Goal: Task Accomplishment & Management: Manage account settings

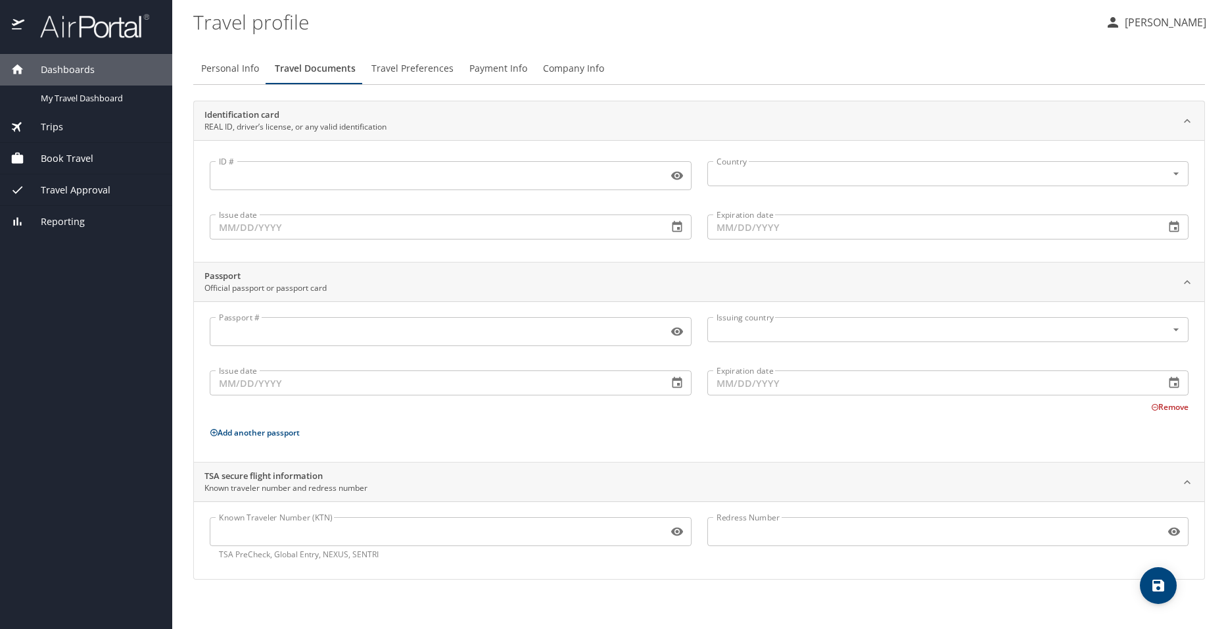
click at [416, 68] on span "Travel Preferences" at bounding box center [412, 68] width 82 height 16
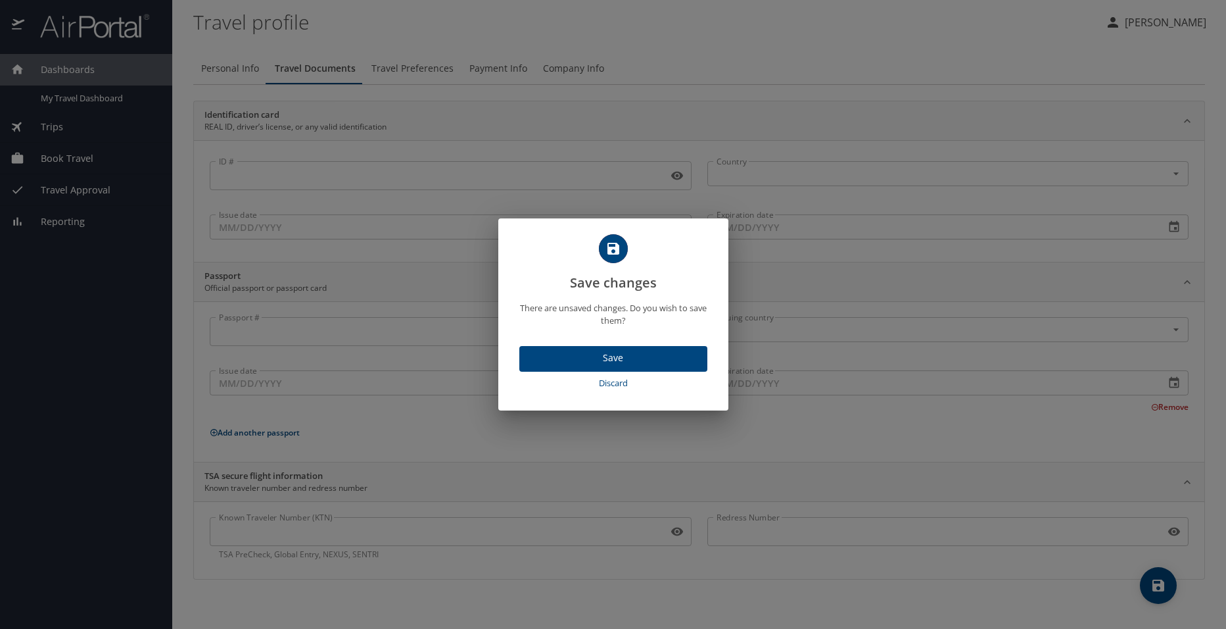
click at [632, 364] on span "Save" at bounding box center [613, 358] width 167 height 16
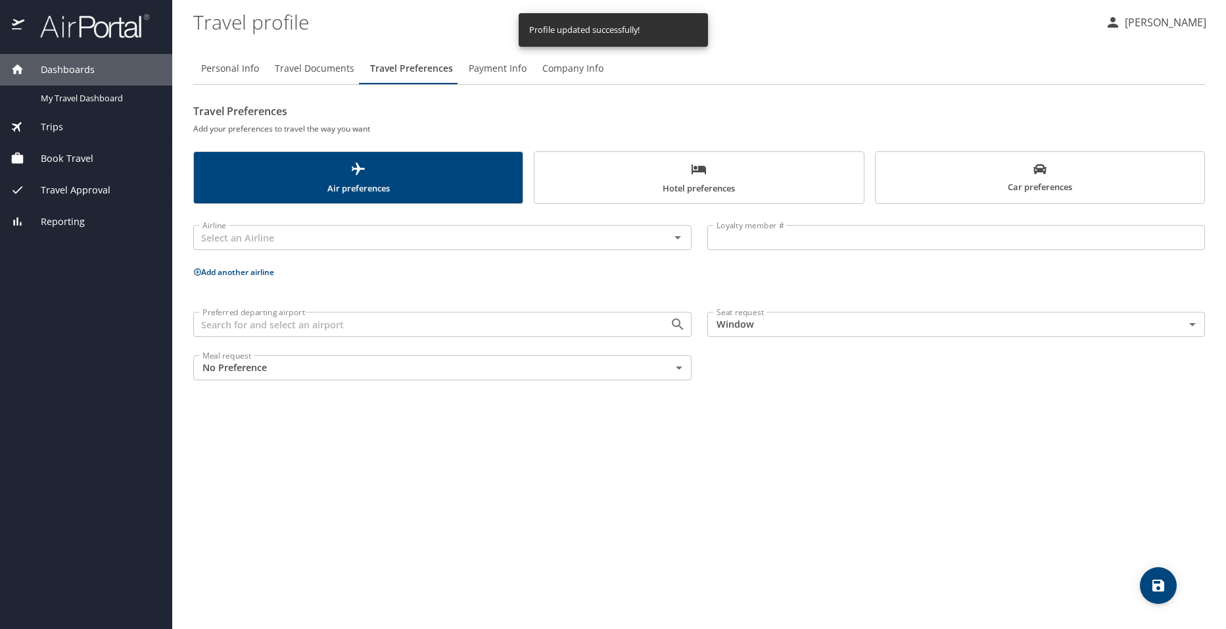
click at [337, 70] on span "Travel Documents" at bounding box center [315, 68] width 80 height 16
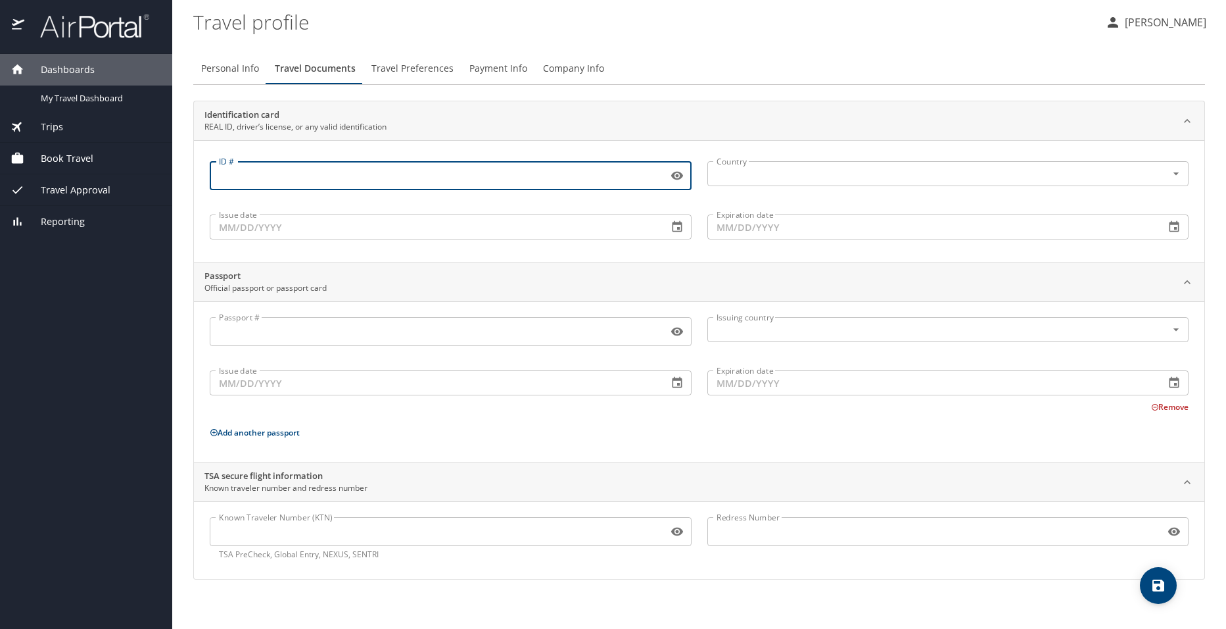
click at [394, 187] on input "ID #" at bounding box center [436, 175] width 453 height 25
click at [398, 180] on input "ID #" at bounding box center [436, 175] width 453 height 25
click at [679, 177] on icon "button" at bounding box center [677, 175] width 13 height 13
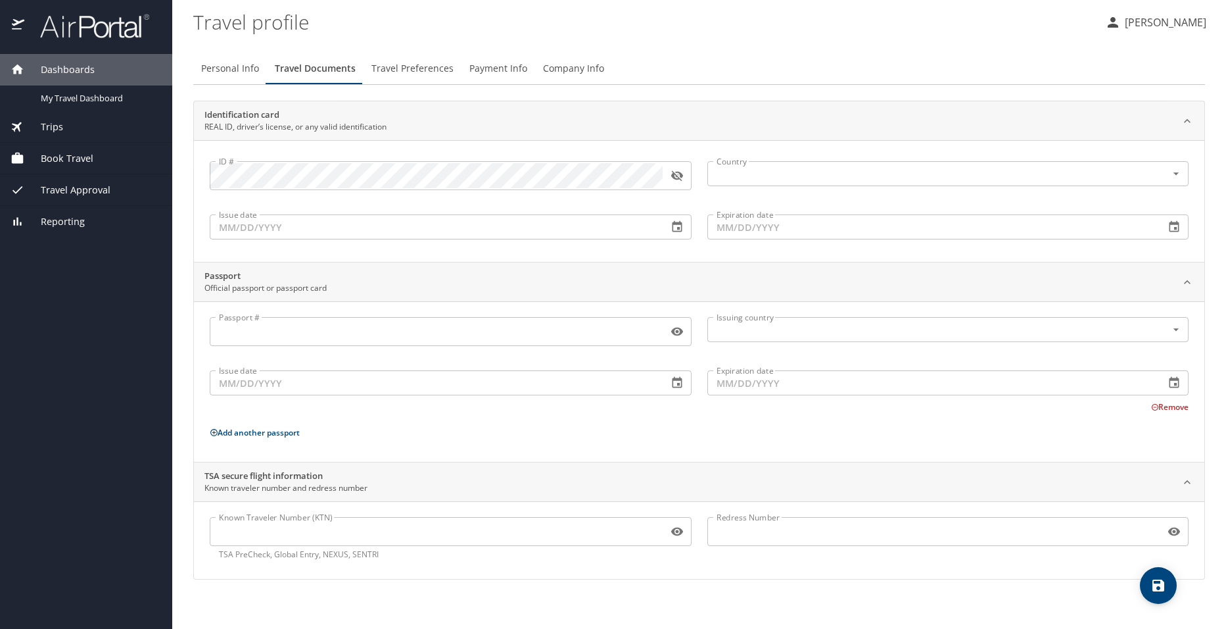
click at [679, 180] on icon "button" at bounding box center [677, 175] width 13 height 13
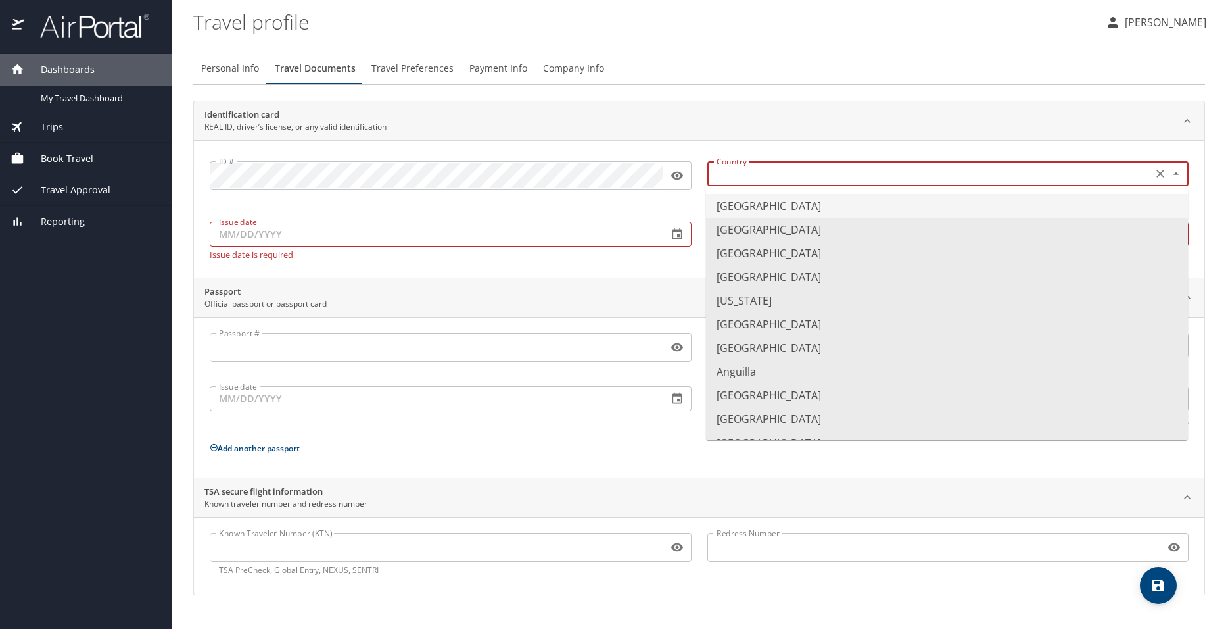
click at [765, 170] on input "text" at bounding box center [928, 173] width 435 height 17
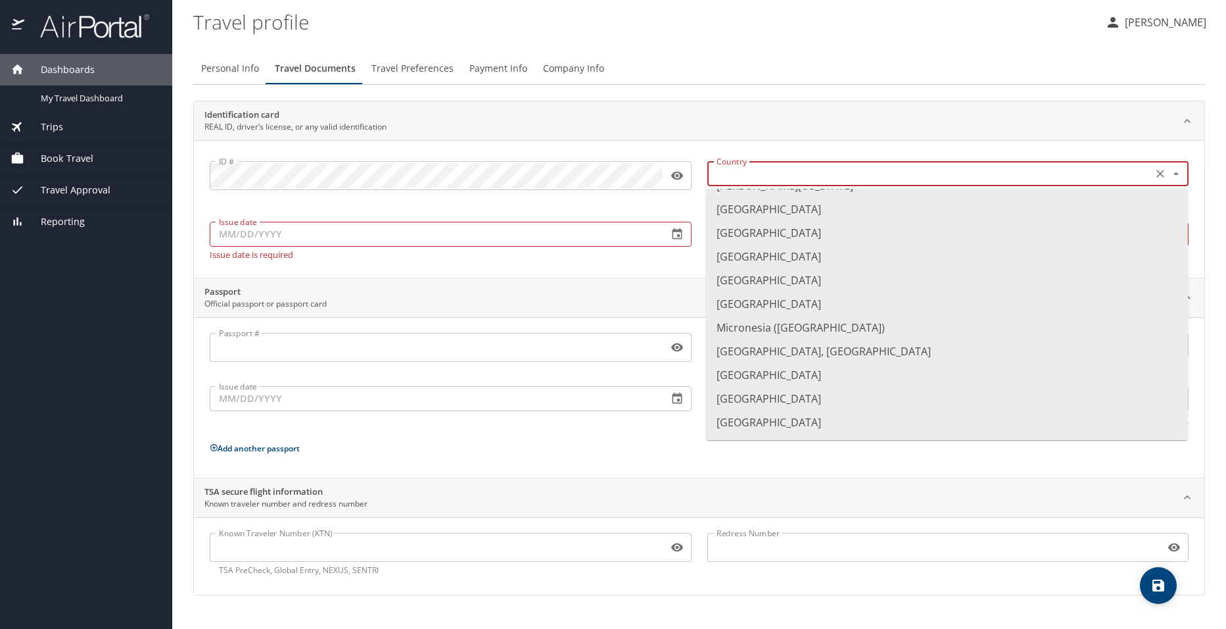
scroll to position [2980, 0]
click at [719, 329] on li "Mexico" at bounding box center [947, 326] width 482 height 24
type input "Mexico"
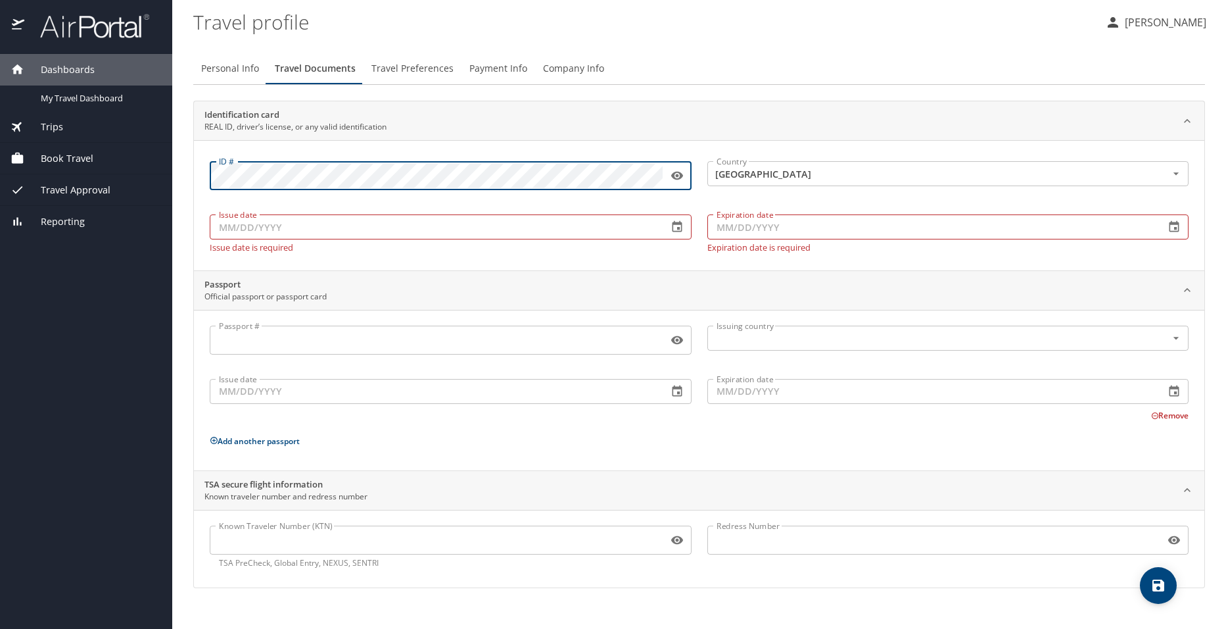
click at [355, 224] on input "Issue date" at bounding box center [434, 226] width 448 height 25
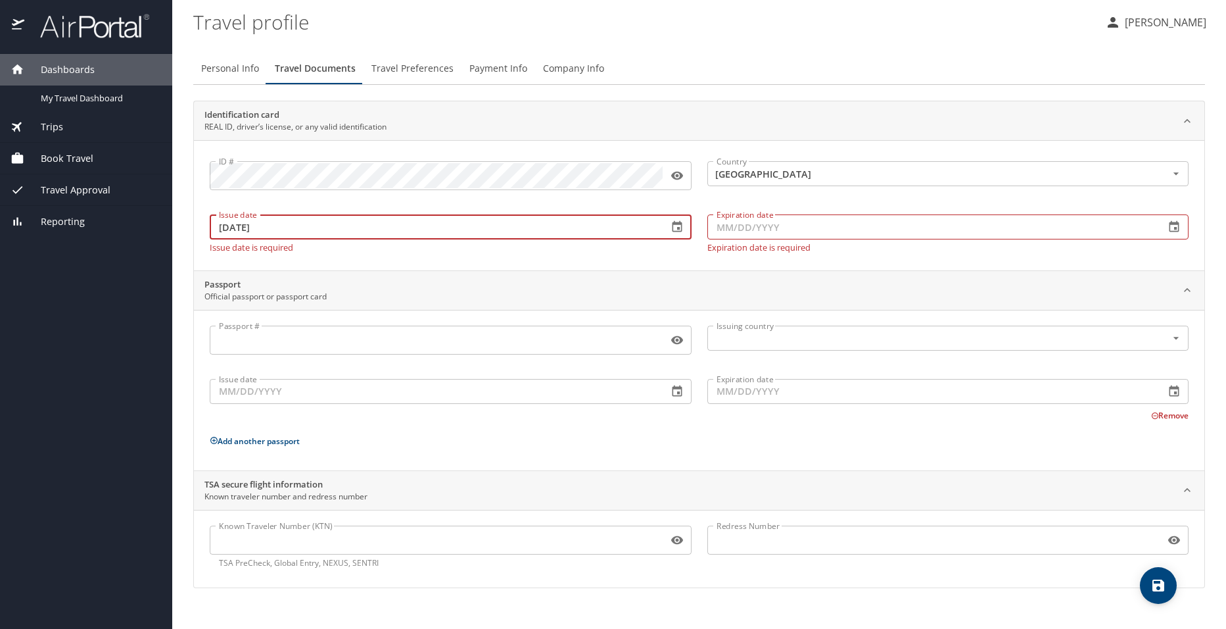
type input "13/07/2022"
click at [928, 233] on input "Expiration date" at bounding box center [931, 226] width 448 height 25
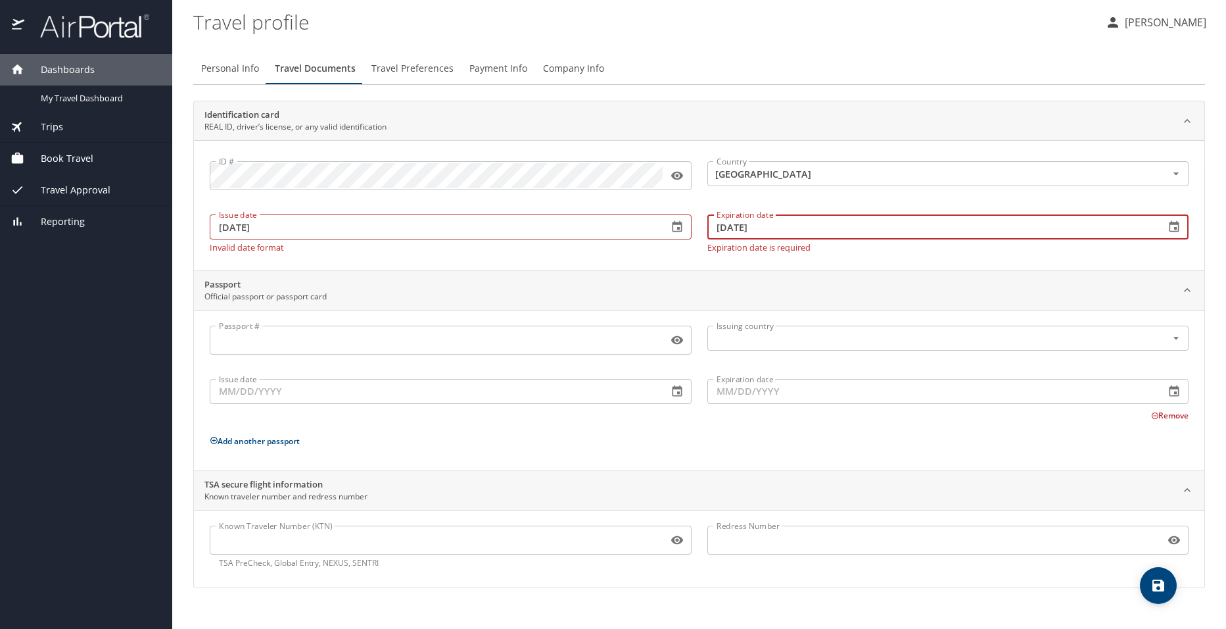
click at [1021, 226] on input "13/07/2027" at bounding box center [931, 226] width 448 height 25
type input "13/07/2027"
click at [356, 342] on input "Passport #" at bounding box center [436, 339] width 453 height 25
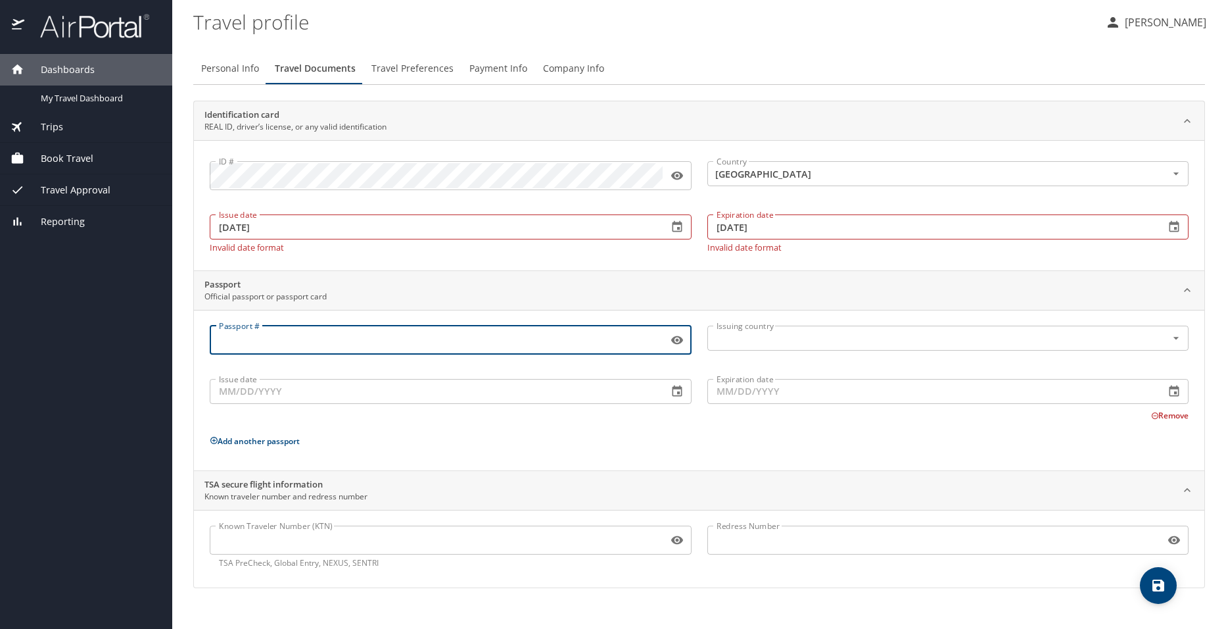
click at [229, 228] on input "13/07/2022" at bounding box center [434, 226] width 448 height 25
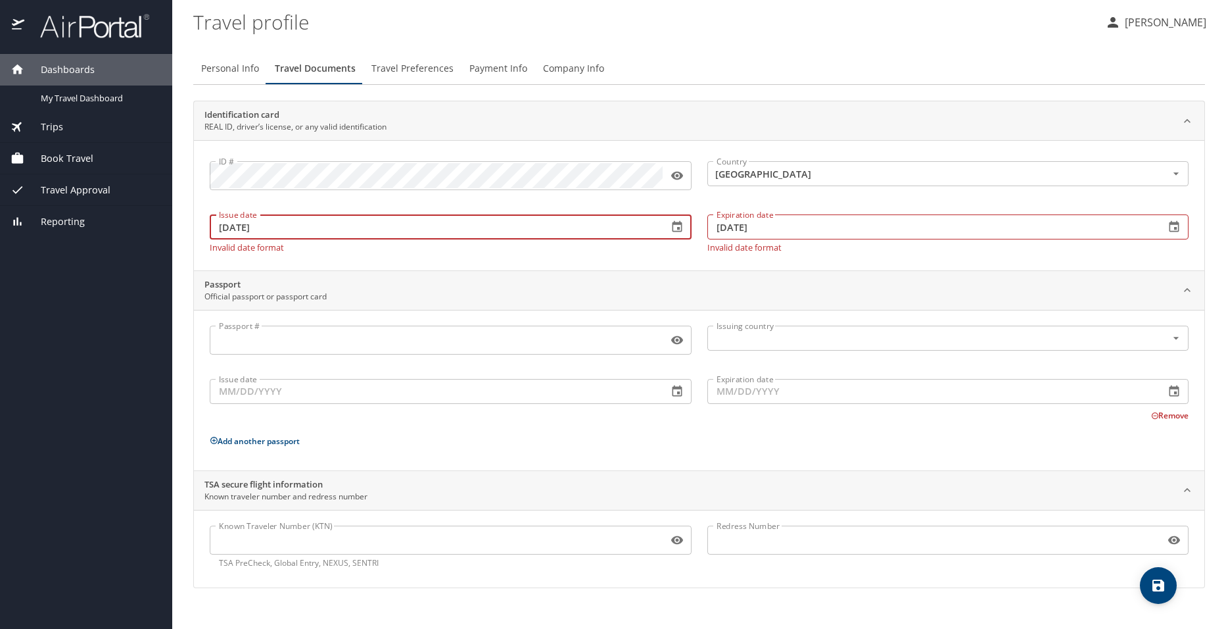
type input "07/13/2022"
click at [727, 226] on input "13/07/2027" at bounding box center [931, 226] width 448 height 25
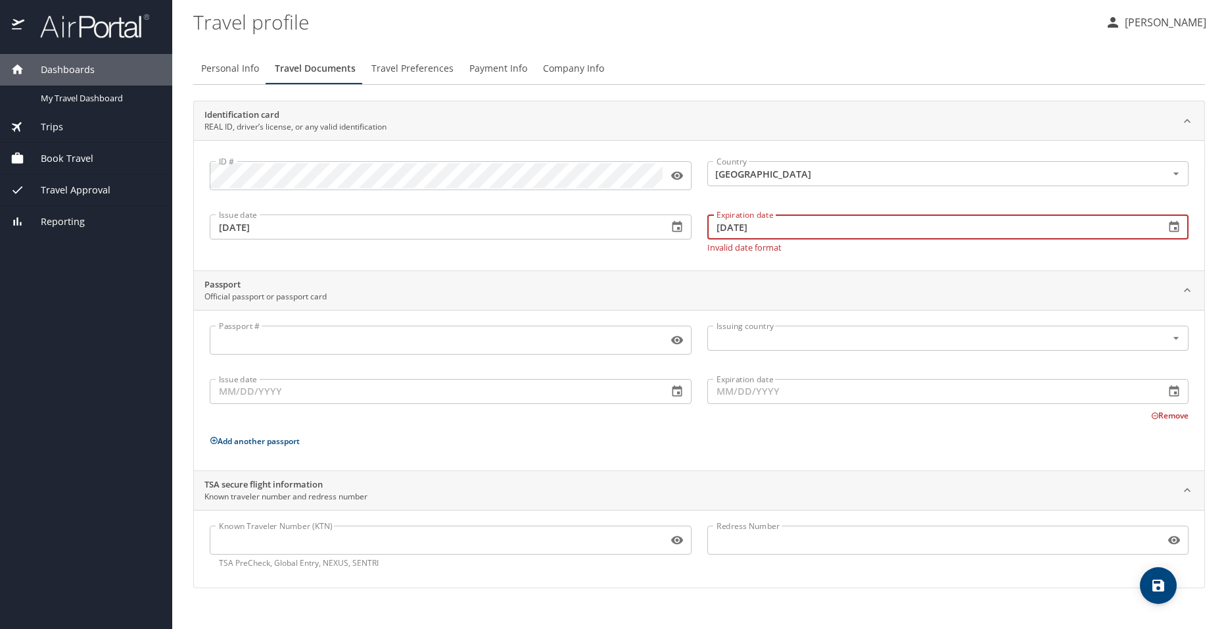
type input "07/13/2027"
click at [382, 345] on div "Passport #" at bounding box center [451, 339] width 482 height 29
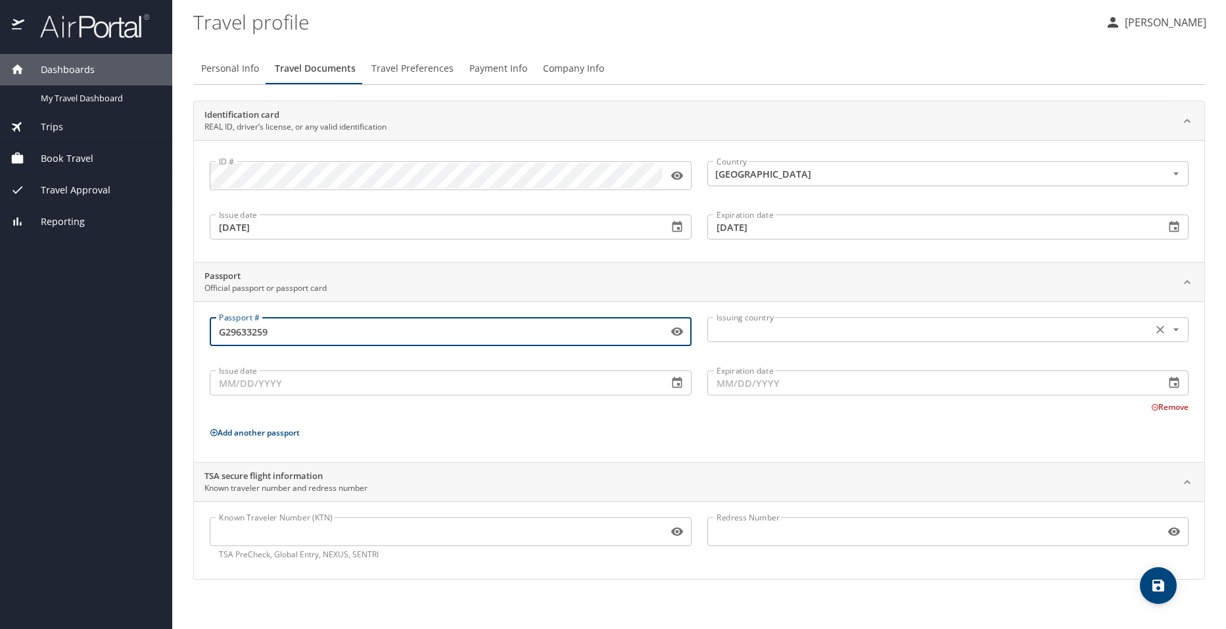
type input "G29633259"
click at [1002, 335] on input "text" at bounding box center [928, 329] width 435 height 17
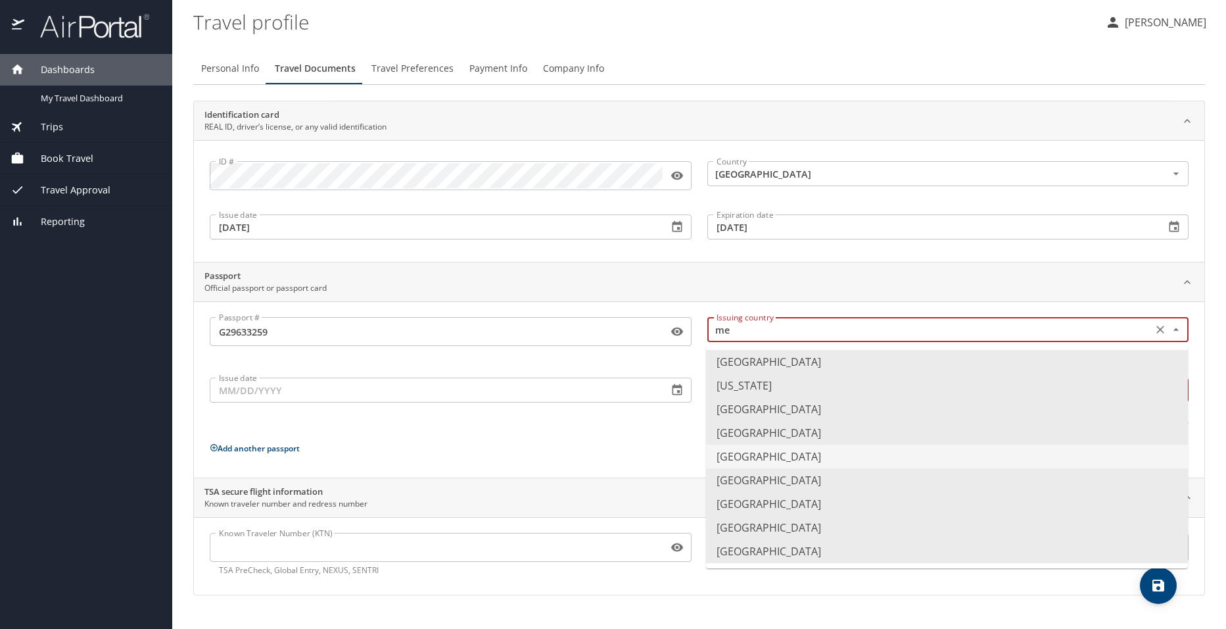
click at [925, 452] on li "Mexico" at bounding box center [947, 456] width 482 height 24
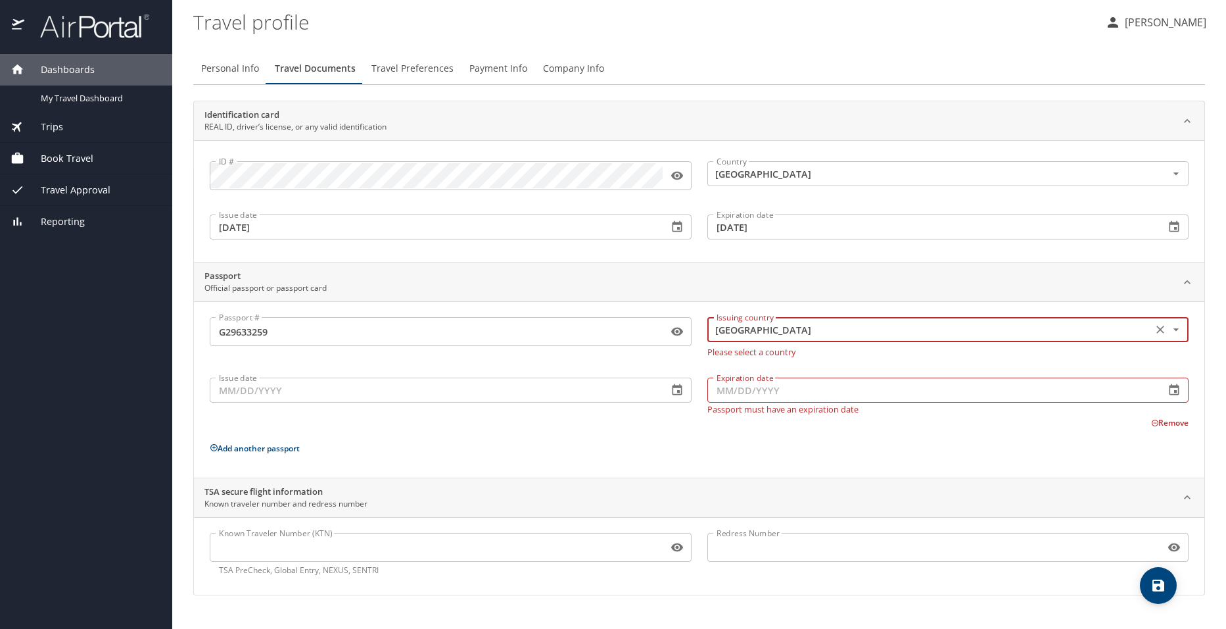
type input "Mexico"
click at [452, 388] on input "Issue date" at bounding box center [434, 389] width 448 height 25
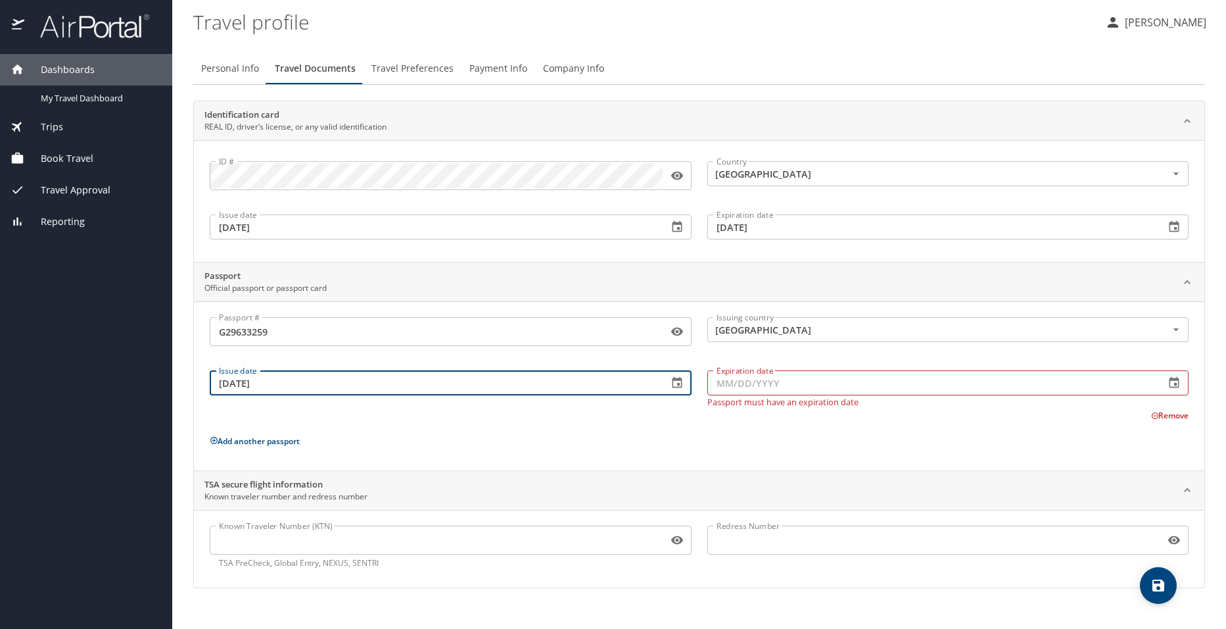
type input "05/22/2018"
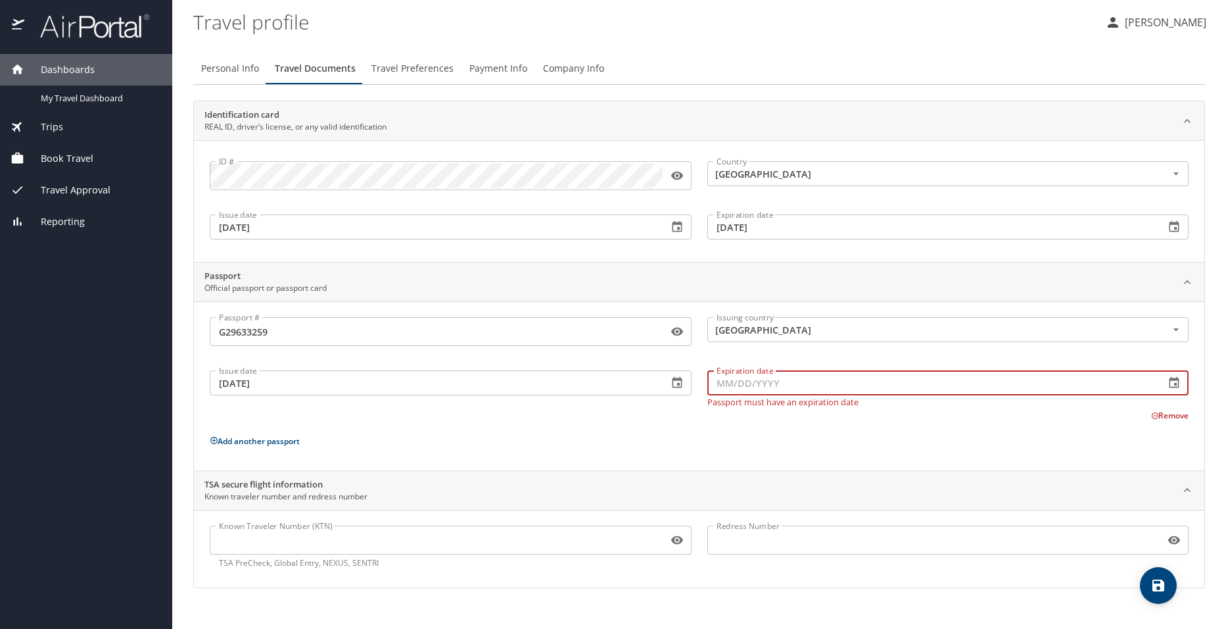
click at [840, 391] on input "Expiration date" at bounding box center [931, 382] width 448 height 25
type input "05/22/2028"
click at [503, 490] on div "TSA secure flight information Known traveler number and redress number" at bounding box center [688, 490] width 968 height 25
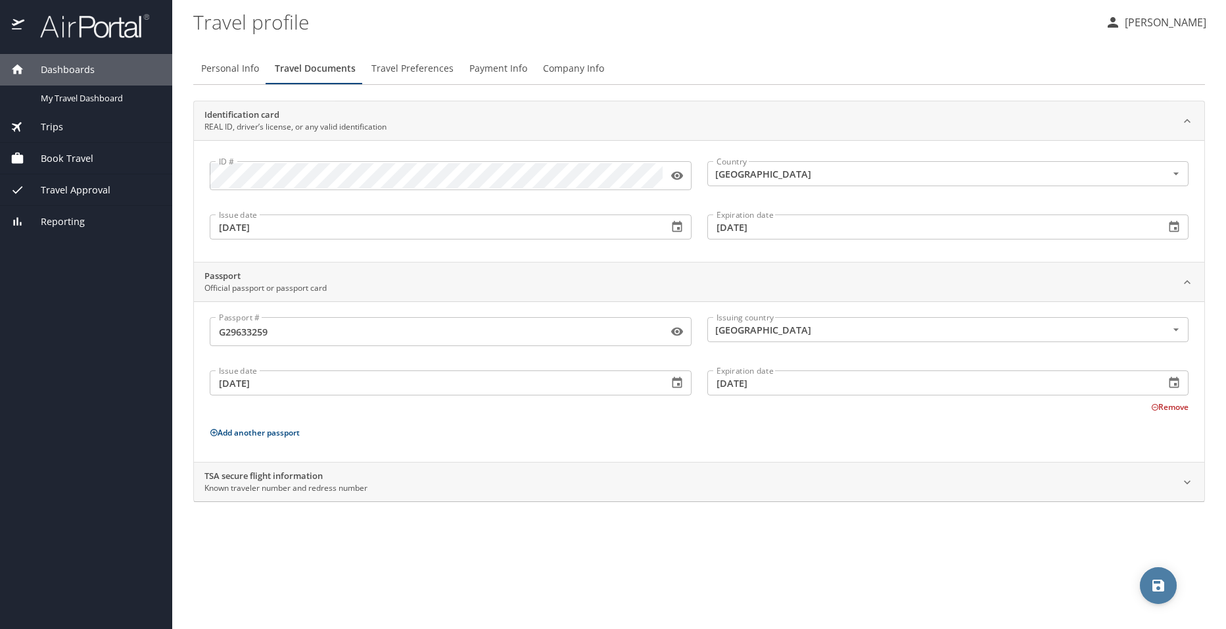
click at [1160, 588] on icon "save" at bounding box center [1159, 585] width 16 height 16
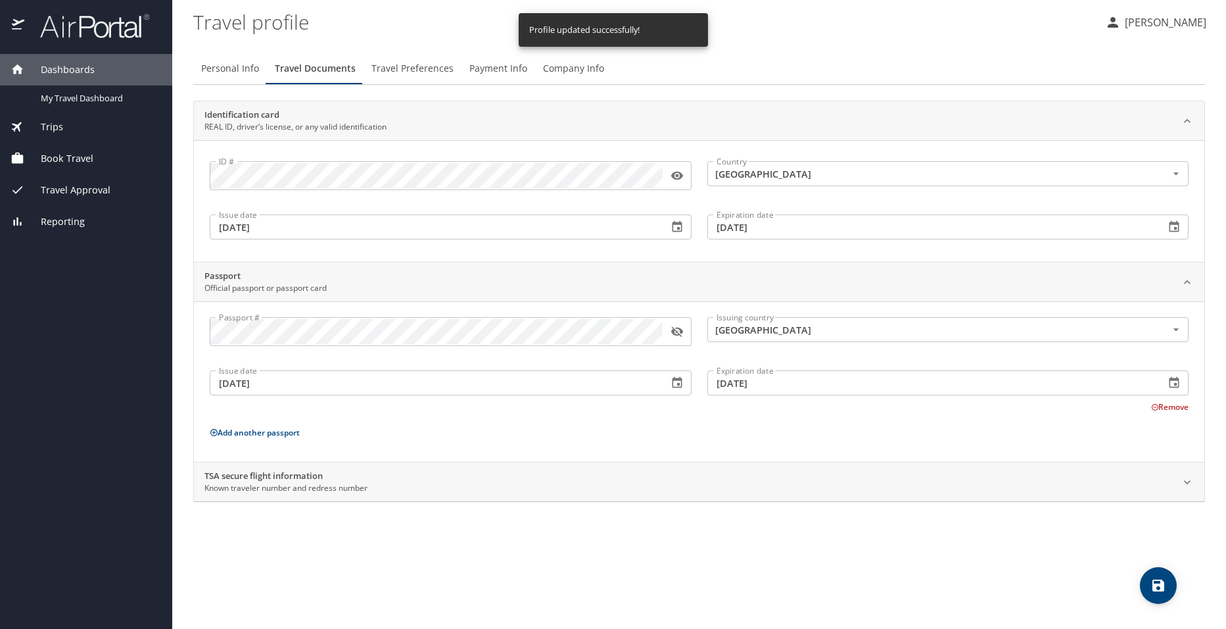
click at [241, 70] on span "Personal Info" at bounding box center [230, 68] width 58 height 16
select select "MX"
select select "US"
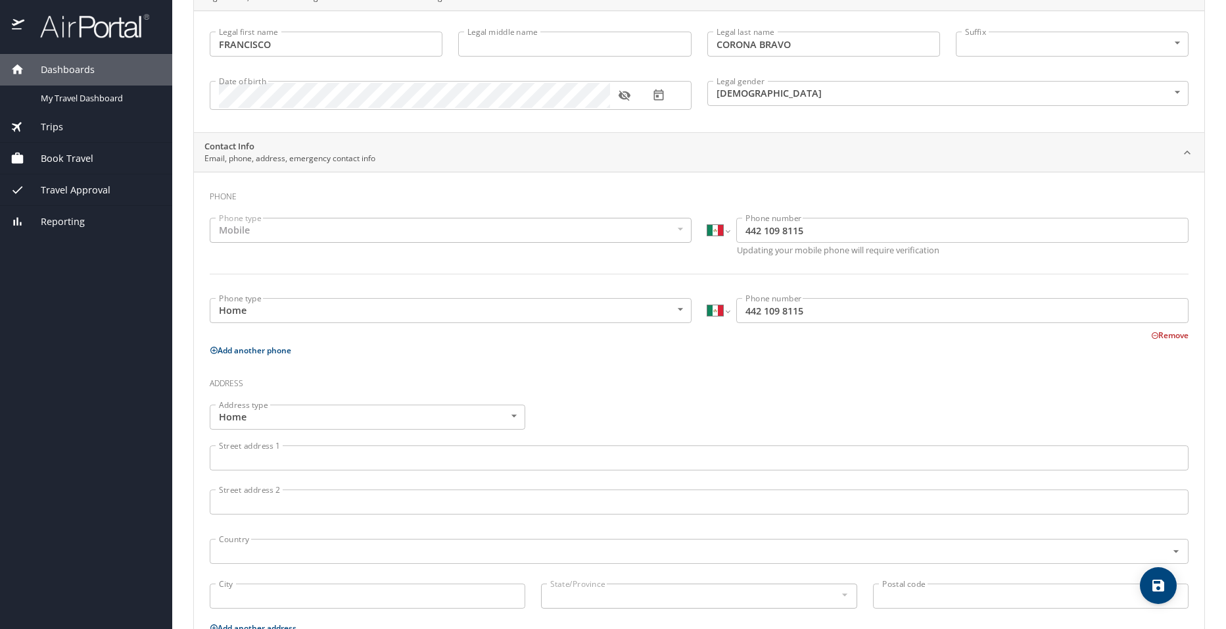
scroll to position [176, 0]
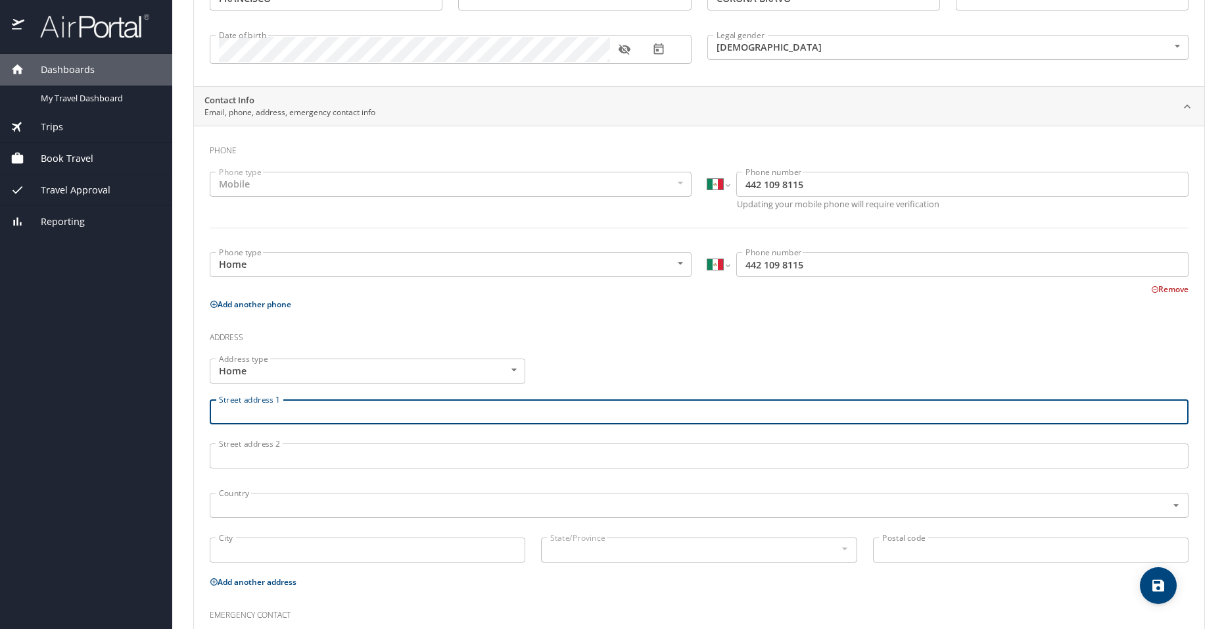
click at [412, 411] on input "Street address 1" at bounding box center [699, 411] width 979 height 25
type input "Cerro del chiquihuite No. 2026 Col. Las Americas"
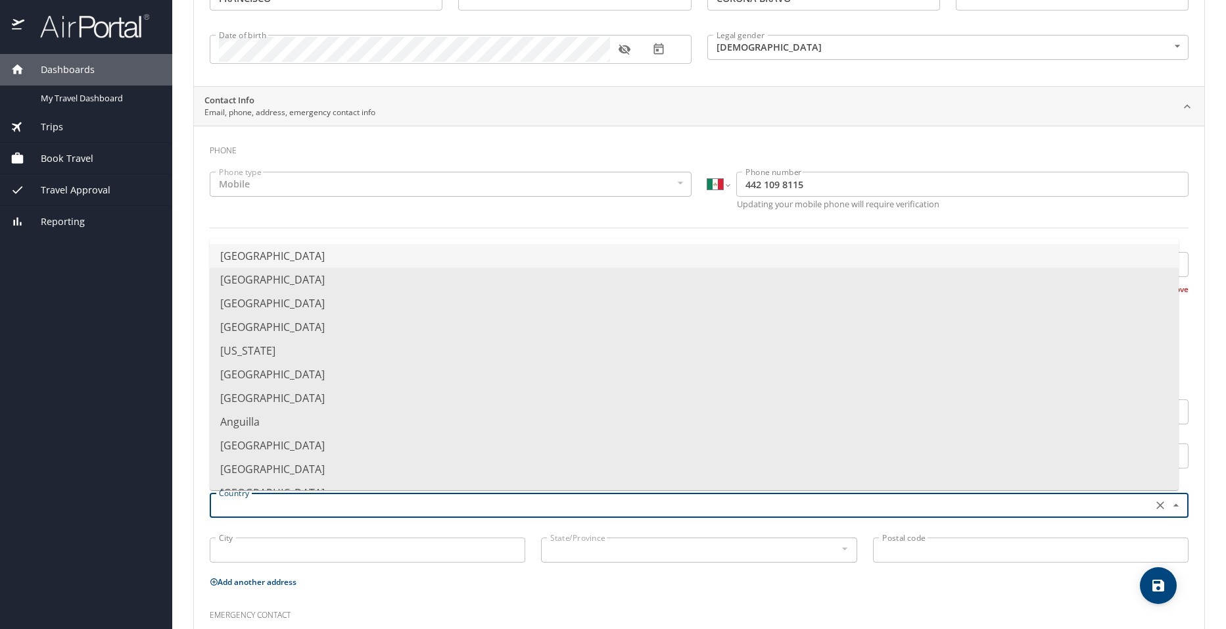
click at [351, 504] on input "text" at bounding box center [680, 504] width 932 height 17
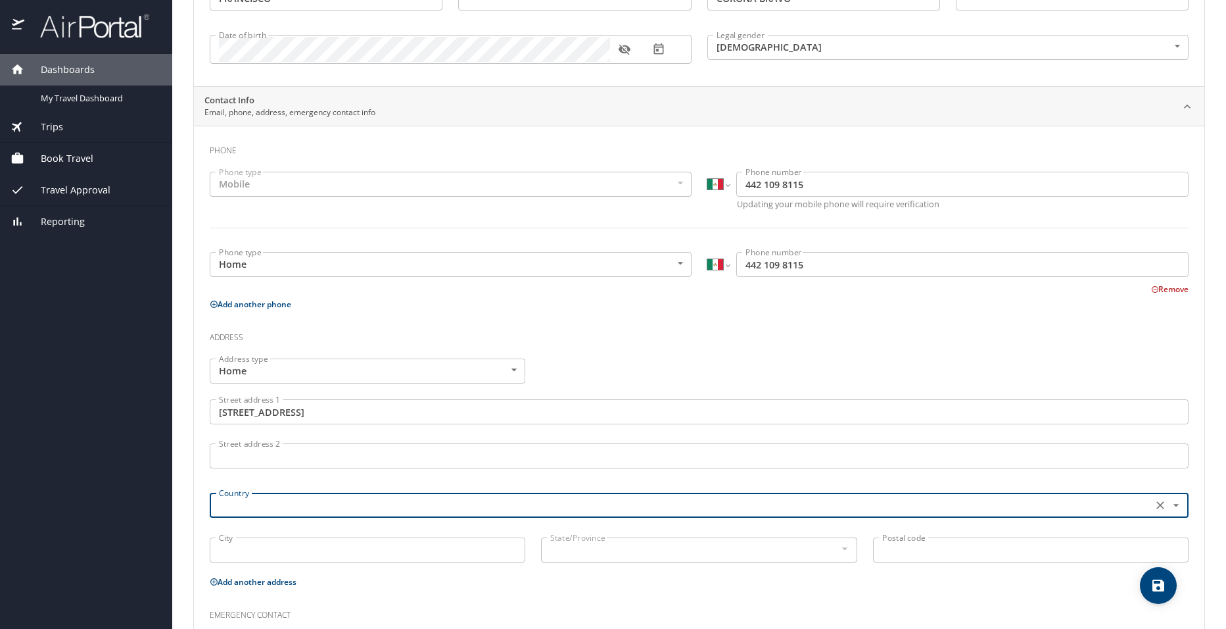
click at [338, 456] on input "Street address 2" at bounding box center [699, 455] width 979 height 25
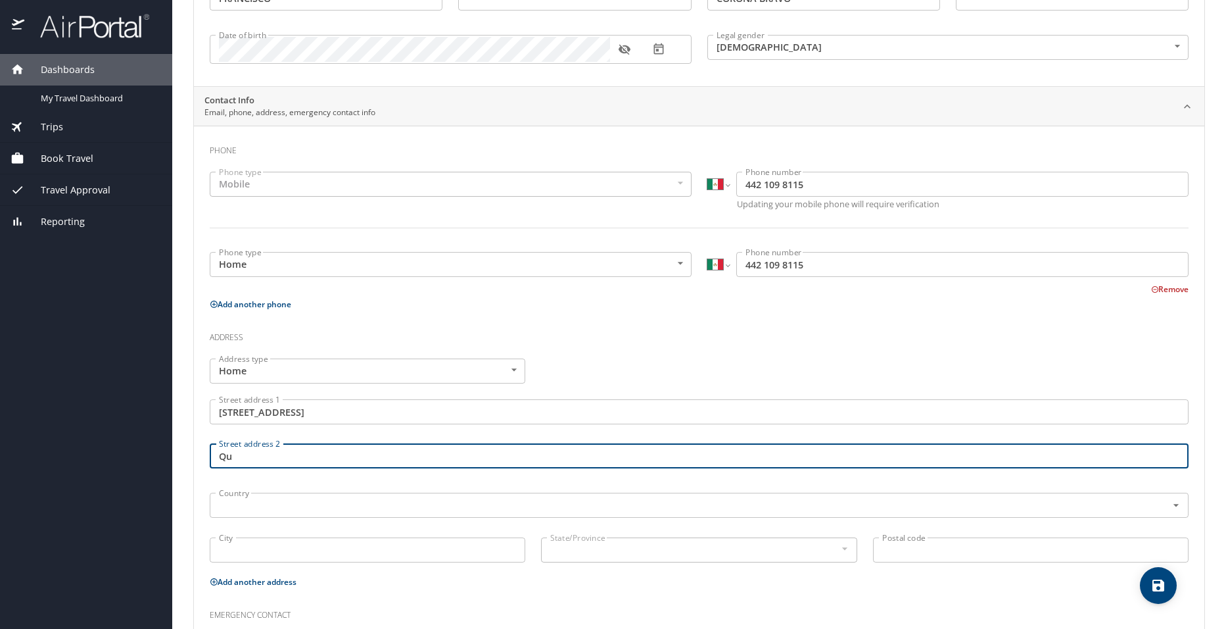
type input "Q"
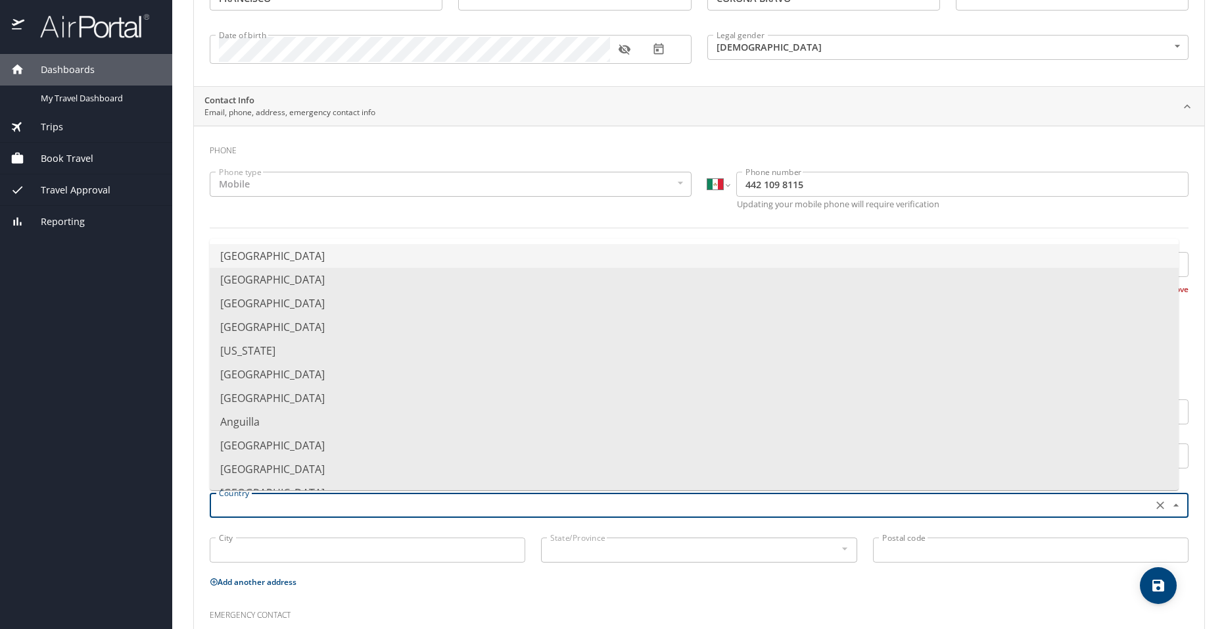
click at [320, 503] on input "text" at bounding box center [680, 504] width 932 height 17
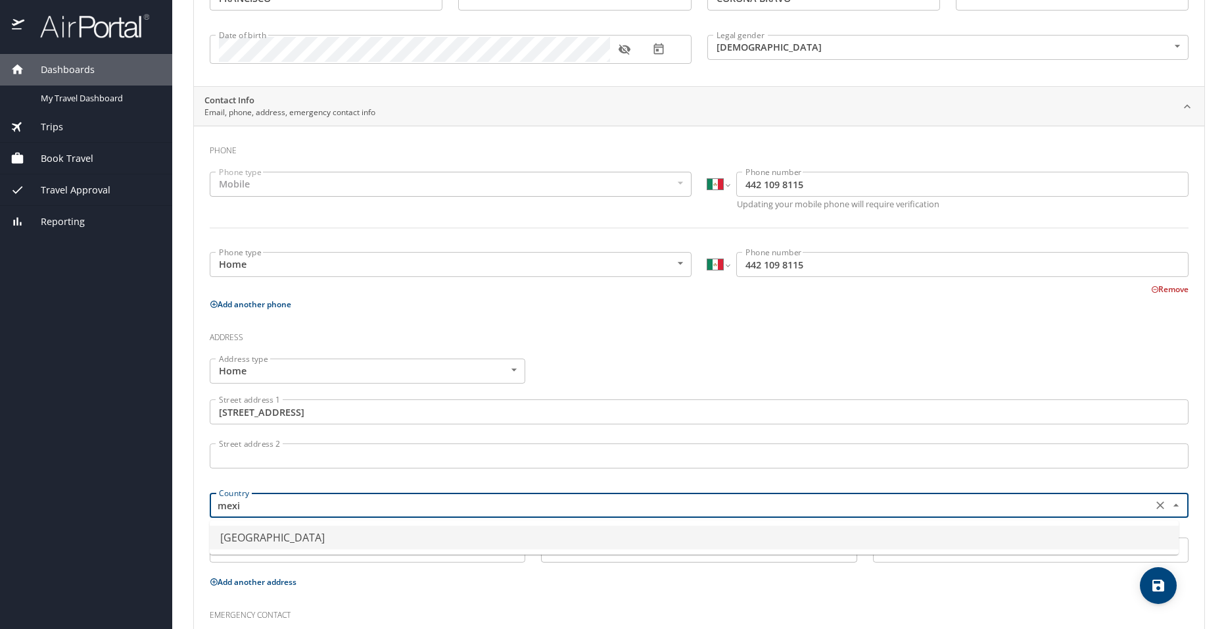
click at [281, 538] on li "Mexico" at bounding box center [694, 537] width 969 height 24
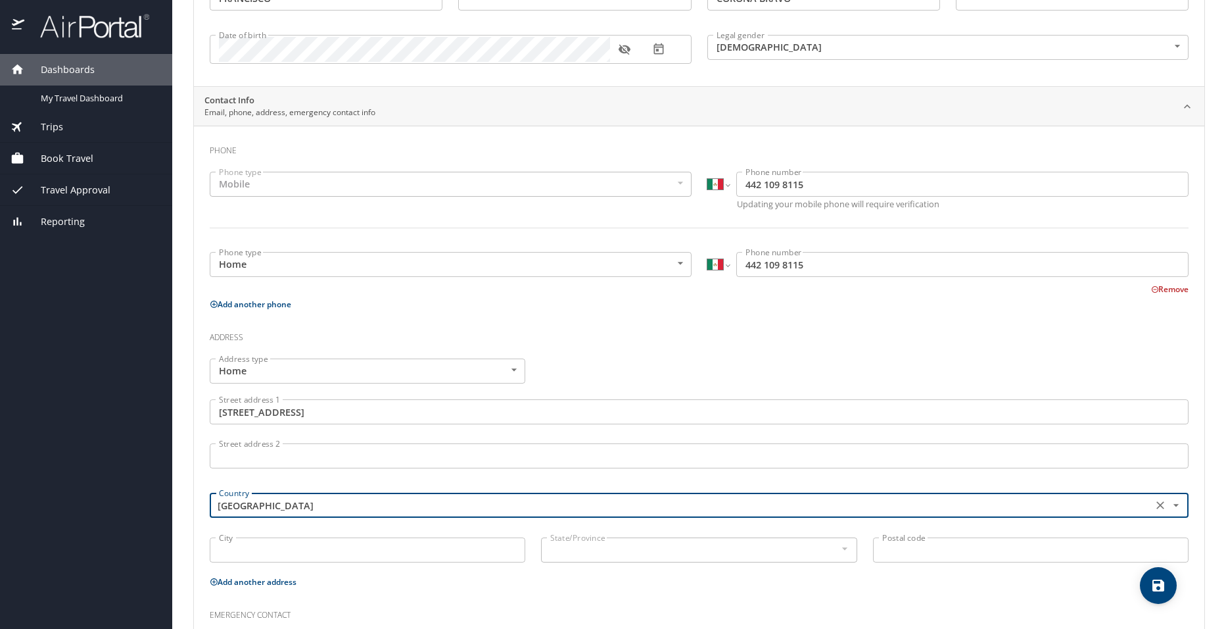
type input "Mexico"
click at [300, 546] on input "City" at bounding box center [368, 549] width 316 height 25
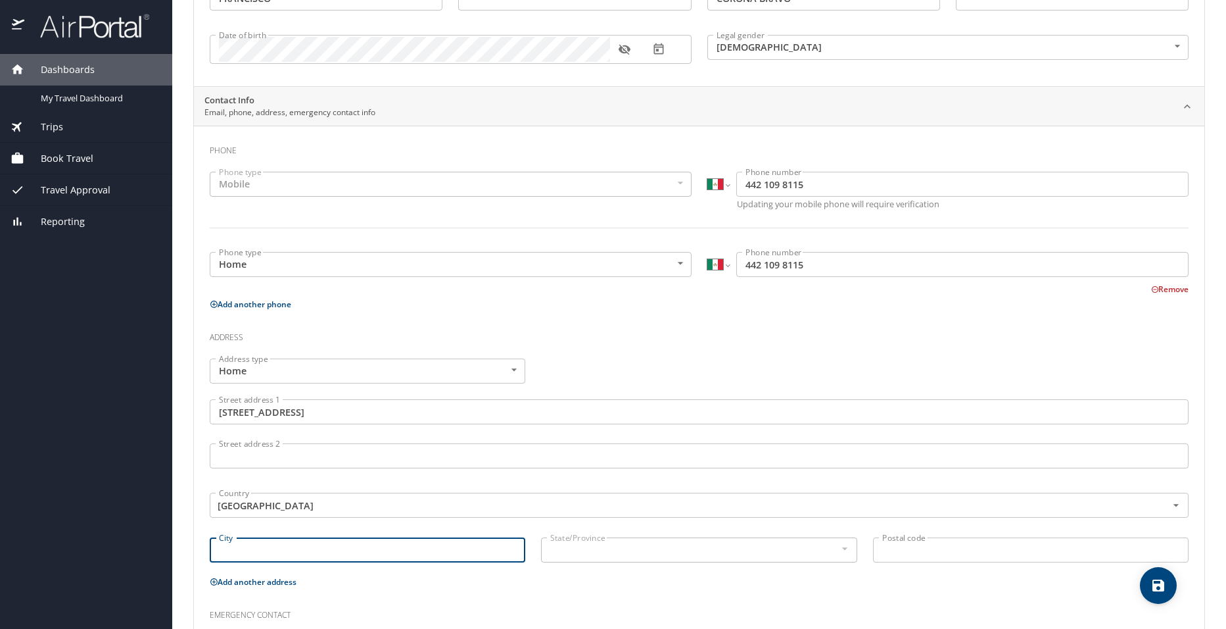
scroll to position [296, 0]
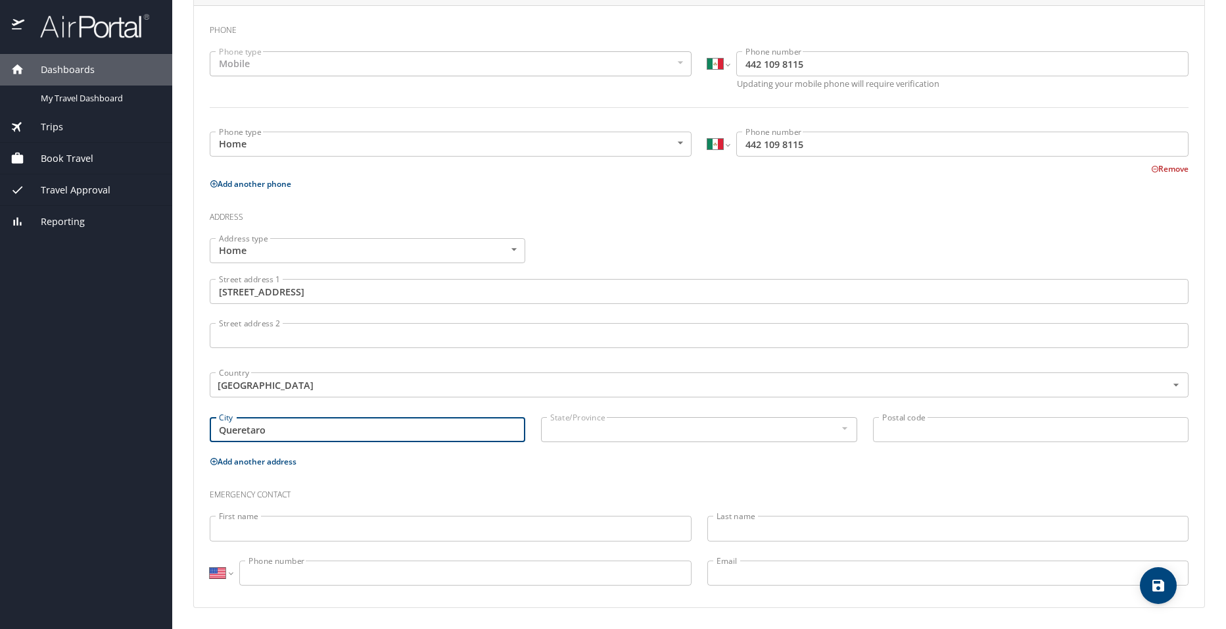
type input "Queretaro"
click at [901, 429] on input "Postal code" at bounding box center [1031, 429] width 316 height 25
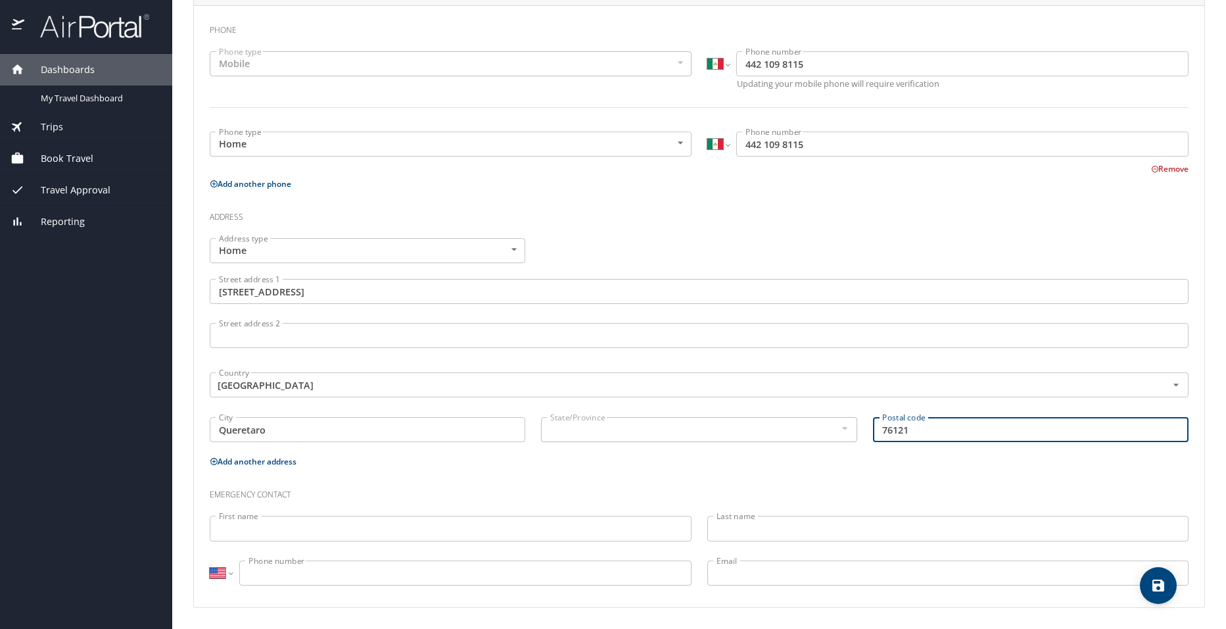
type input "76121"
click at [362, 527] on input "First name" at bounding box center [451, 527] width 482 height 25
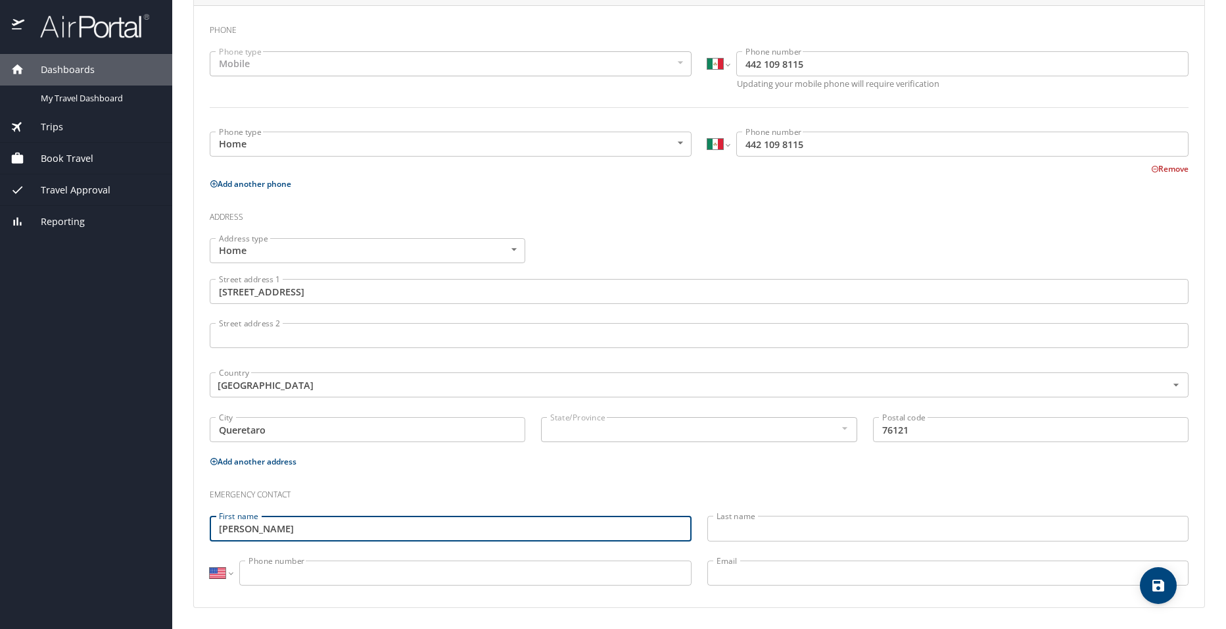
type input "Lorena"
click at [776, 526] on input "Last name" at bounding box center [948, 527] width 482 height 25
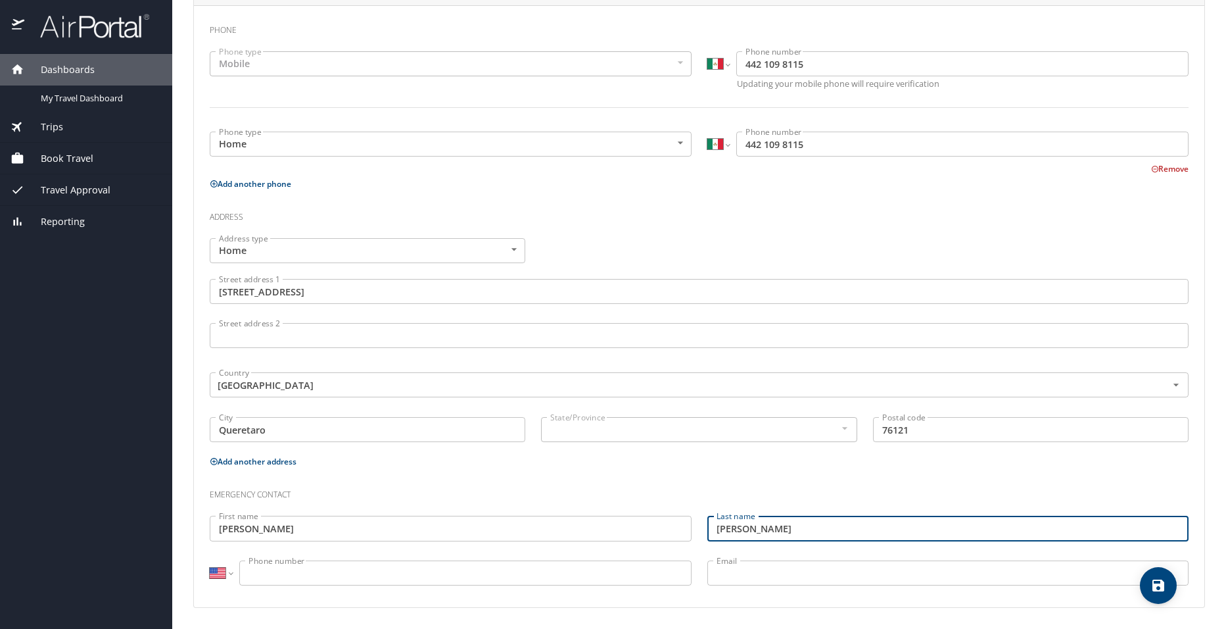
type input "Nieves"
click at [229, 577] on select "International Afghanistan Åland Islands Albania Algeria American Samoa Andorra …" at bounding box center [221, 572] width 22 height 25
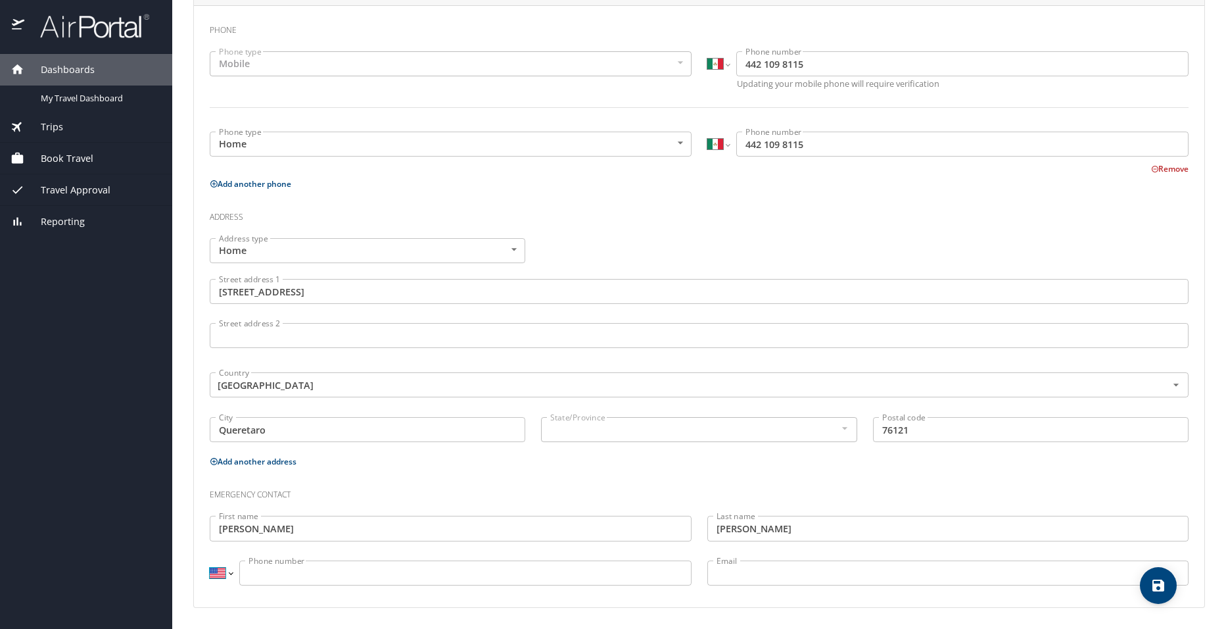
select select "MX"
click at [210, 560] on select "International Afghanistan Åland Islands Albania Algeria American Samoa Andorra …" at bounding box center [221, 572] width 22 height 25
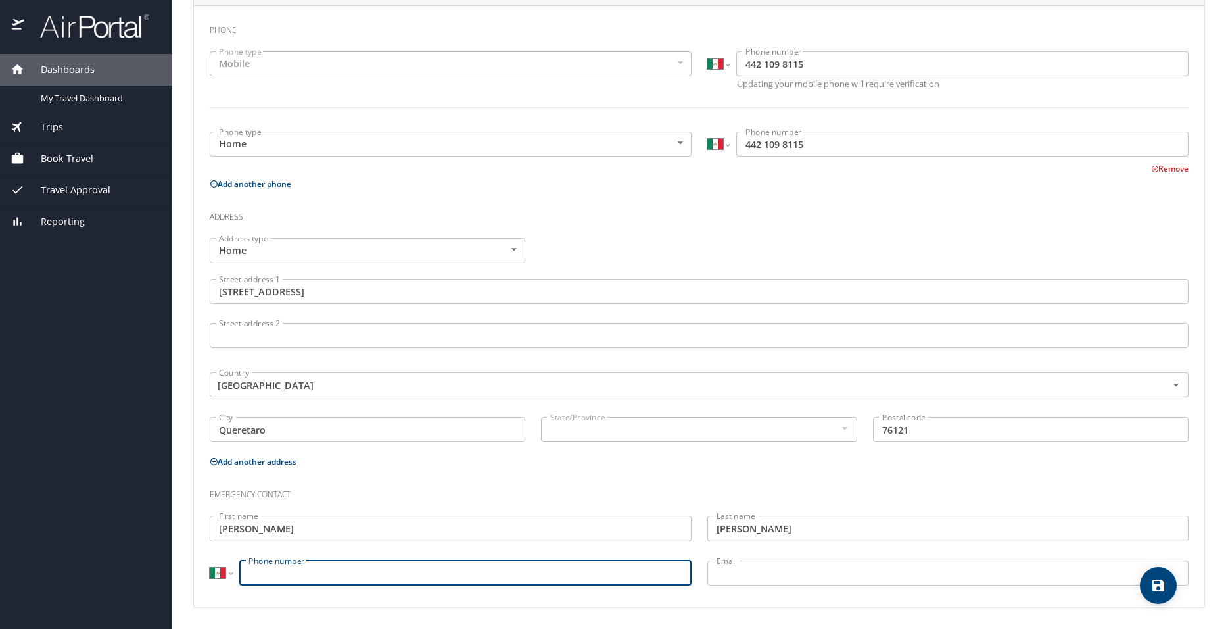
click at [433, 571] on input "Phone number" at bounding box center [465, 572] width 452 height 25
type input "442 155 3471"
click at [756, 575] on input "Email" at bounding box center [948, 572] width 482 height 25
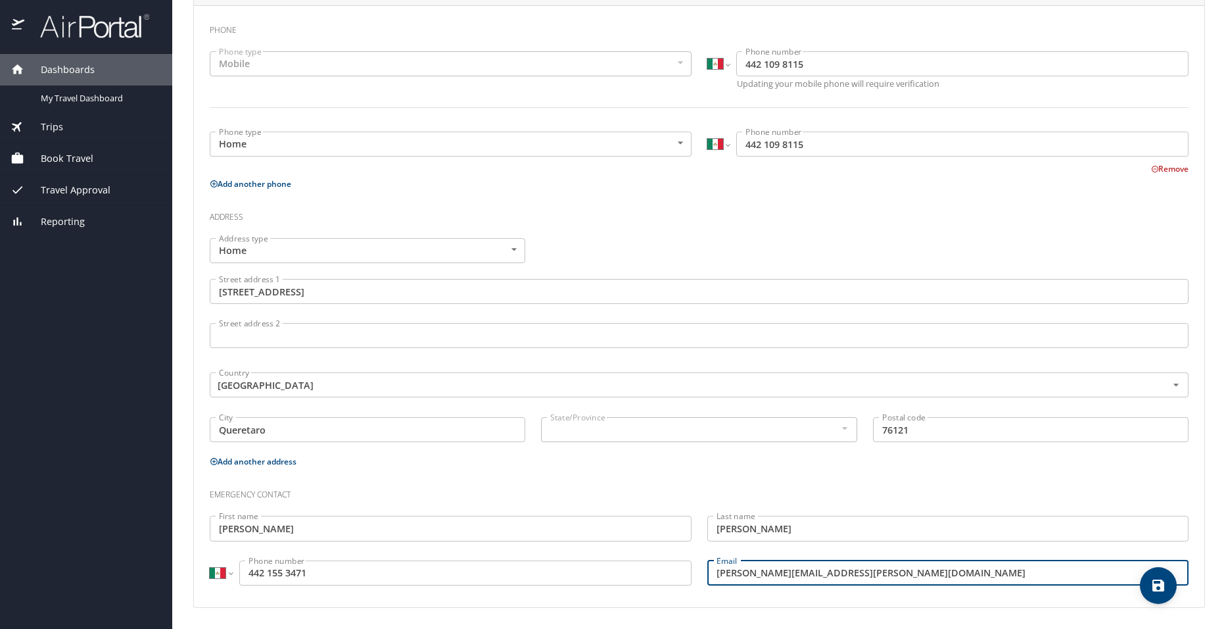
type input "nieves.lorena@gmail.com"
click at [1154, 590] on icon "save" at bounding box center [1159, 585] width 12 height 12
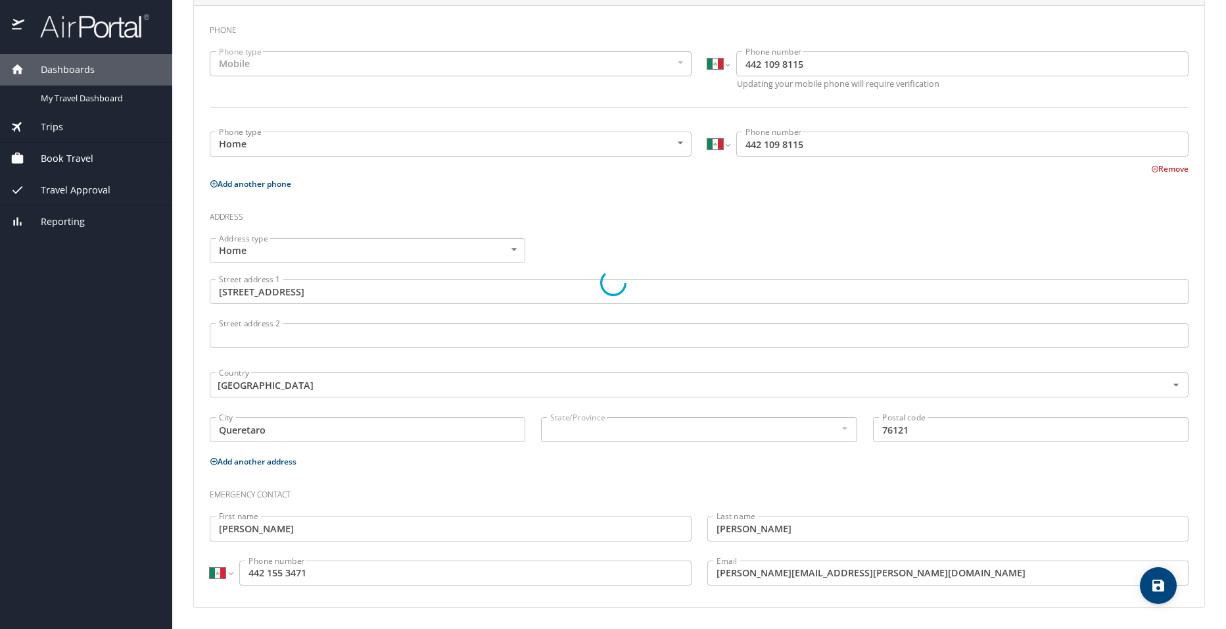
select select "MX"
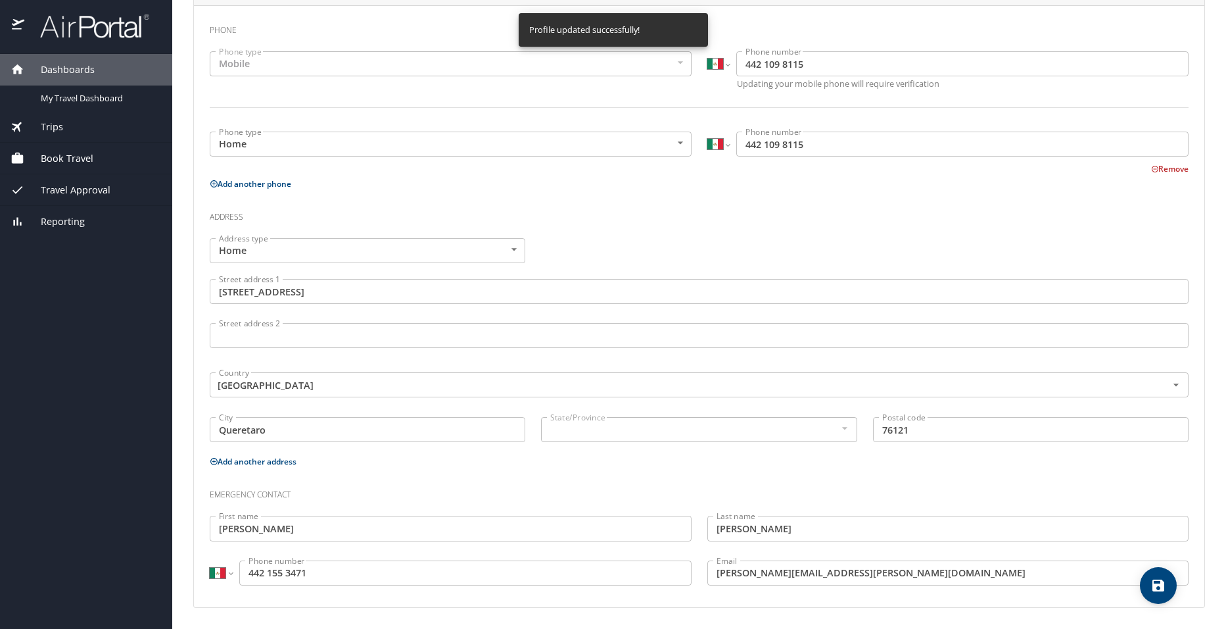
select select "MX"
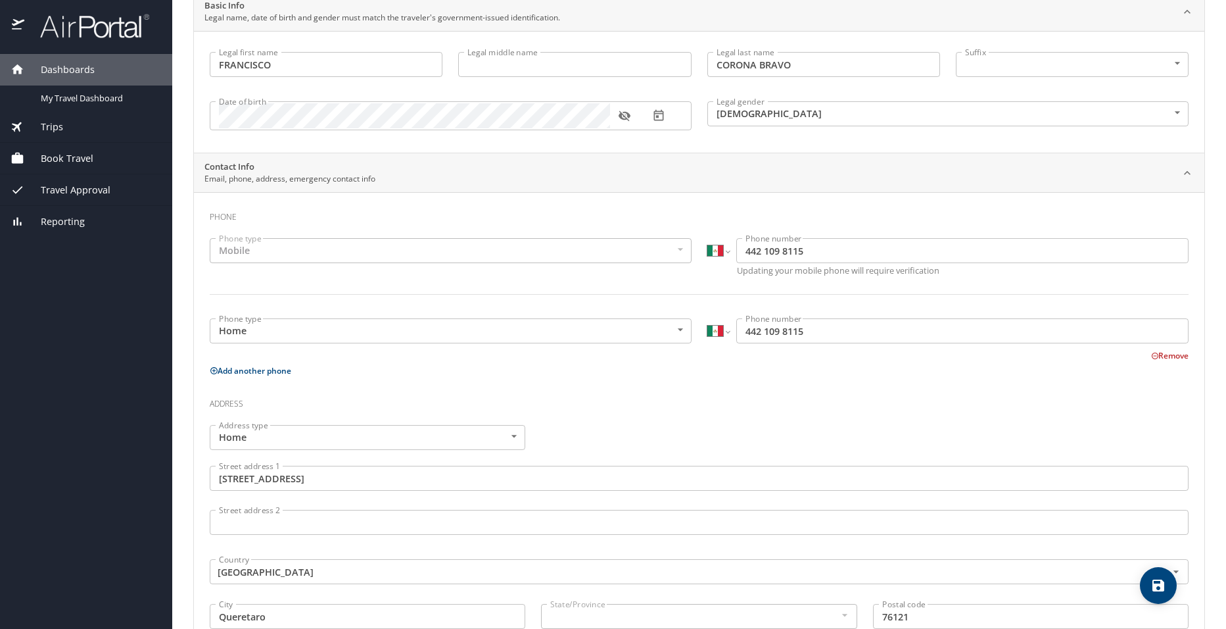
scroll to position [0, 0]
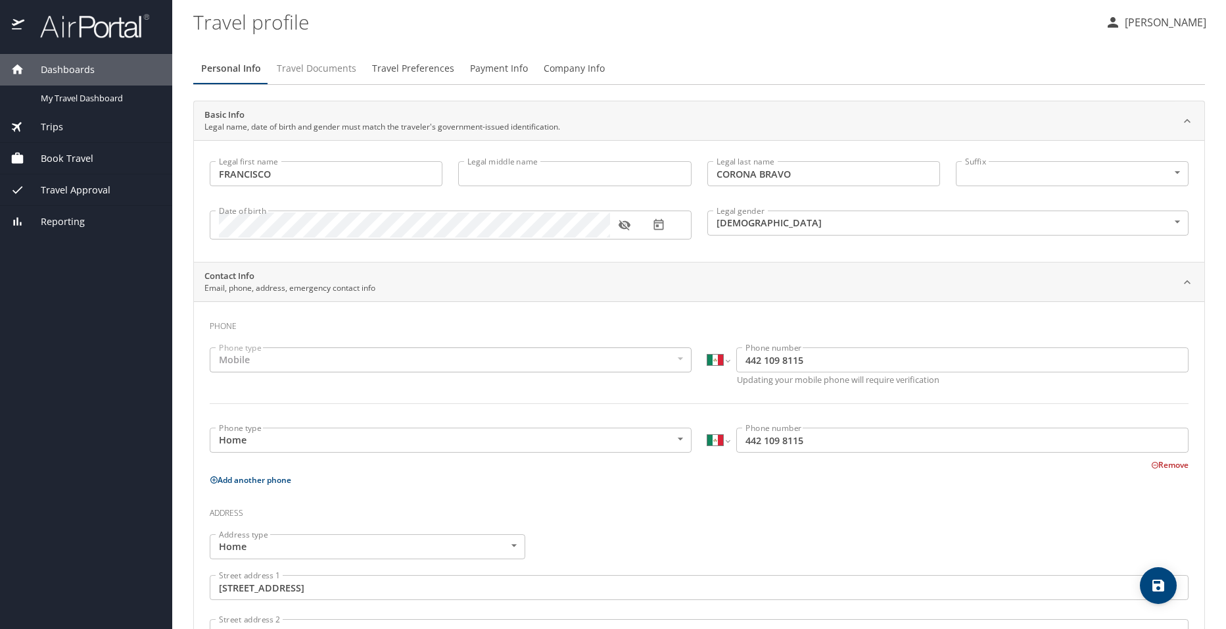
click at [343, 70] on span "Travel Documents" at bounding box center [317, 68] width 80 height 16
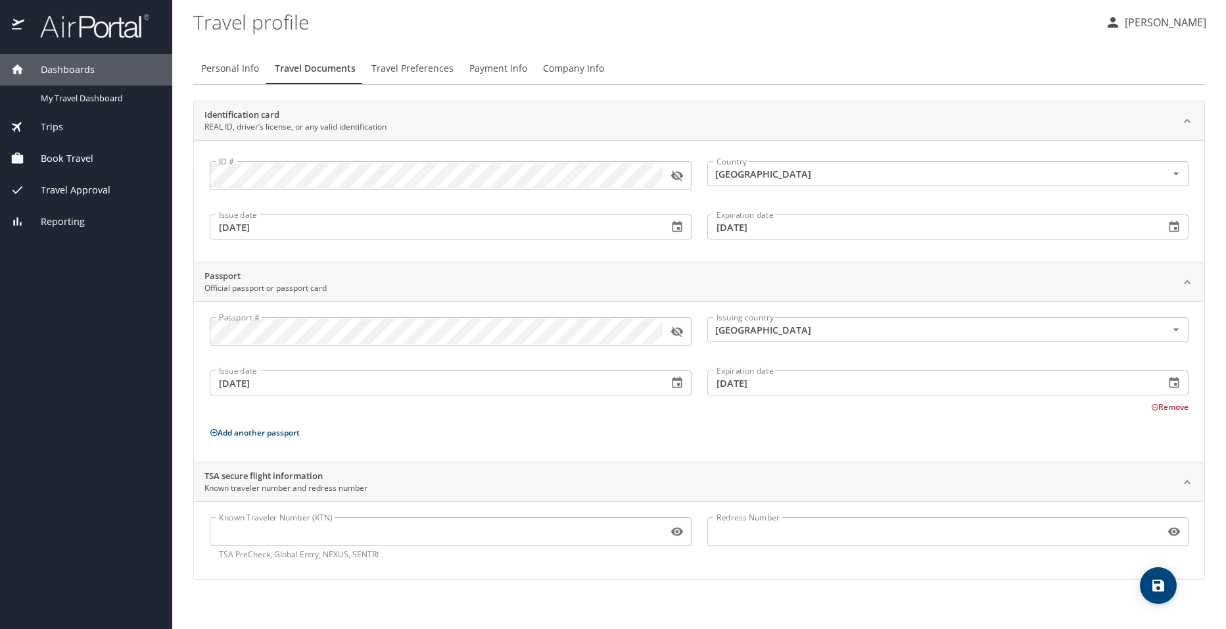
click at [676, 334] on icon "button" at bounding box center [677, 332] width 12 height 11
click at [676, 334] on icon "button" at bounding box center [677, 331] width 12 height 9
click at [484, 73] on span "Payment Info" at bounding box center [498, 68] width 58 height 16
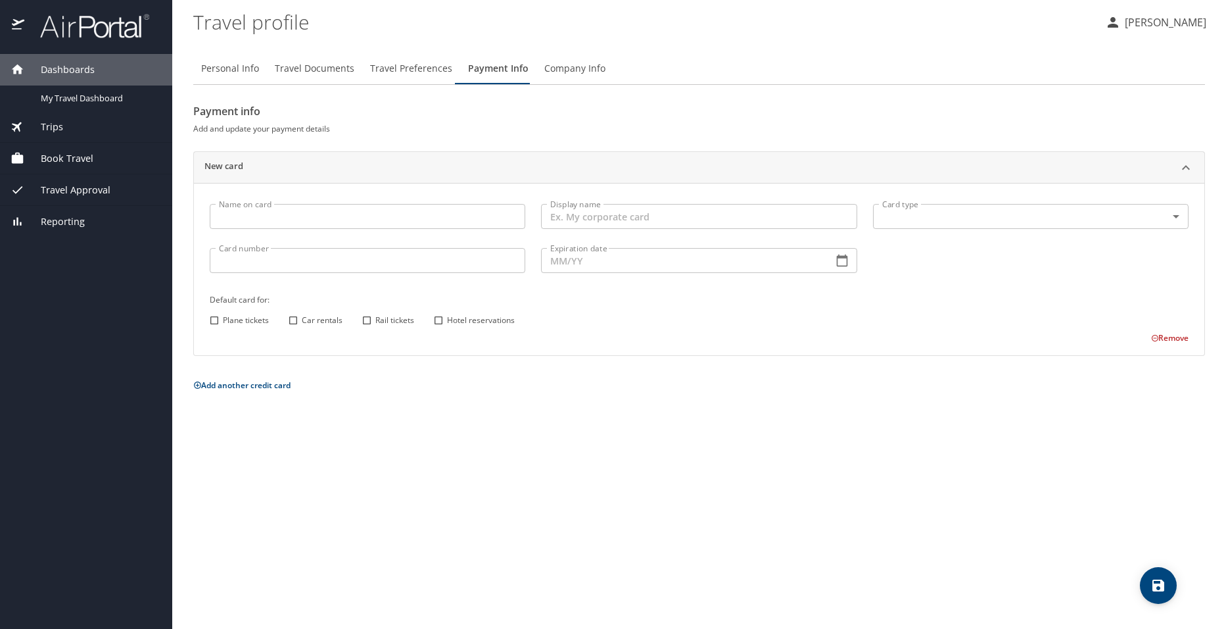
click at [558, 65] on span "Company Info" at bounding box center [574, 68] width 61 height 16
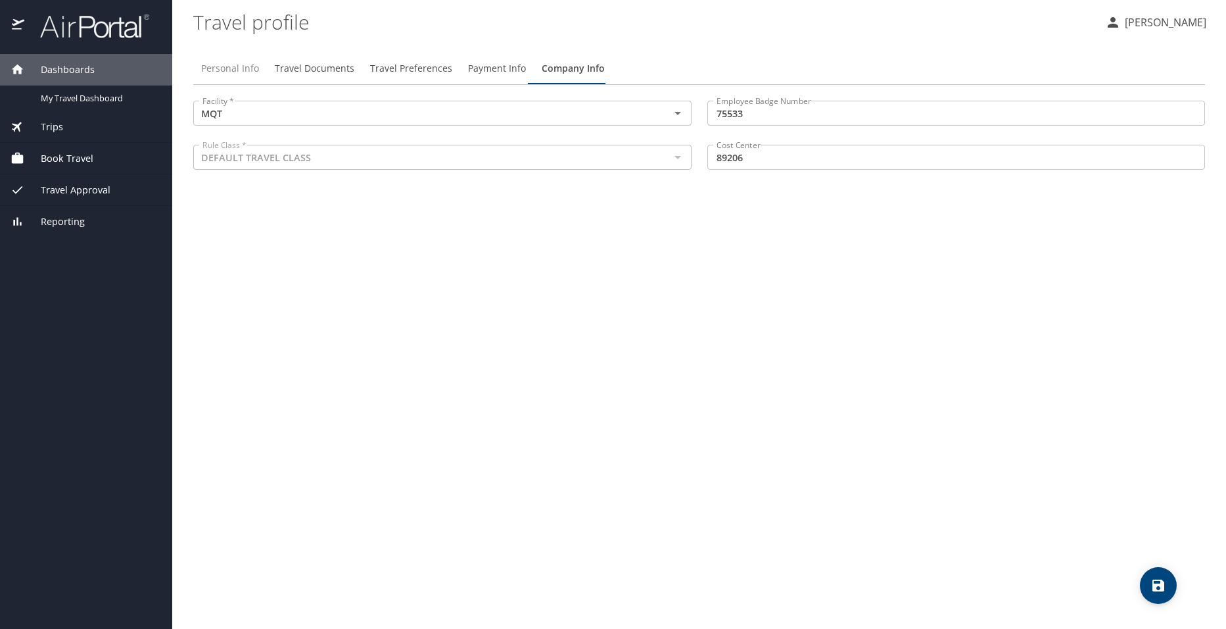
click at [238, 68] on span "Personal Info" at bounding box center [230, 68] width 58 height 16
select select "MX"
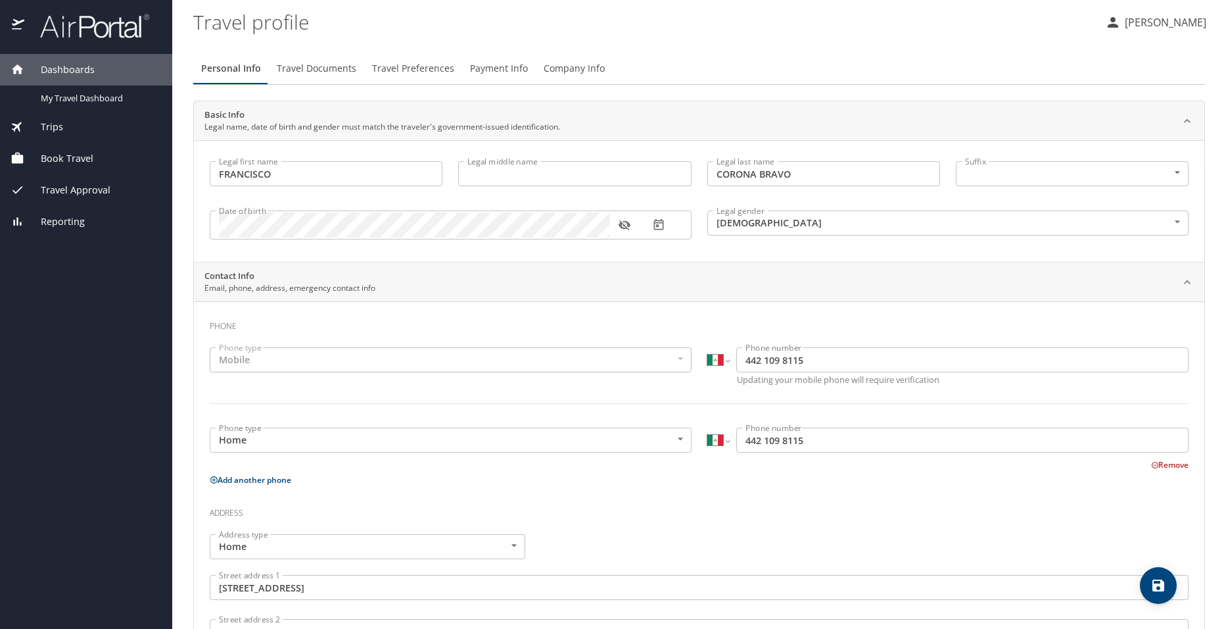
click at [1151, 595] on button "save" at bounding box center [1158, 585] width 37 height 37
select select "MX"
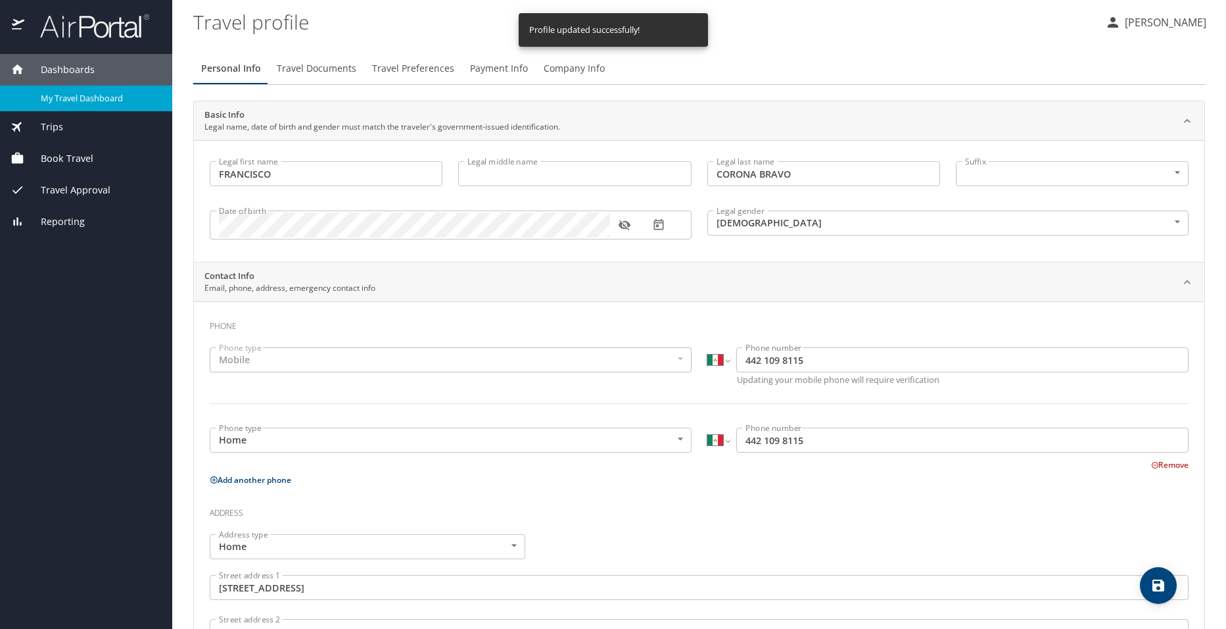
select select "MX"
click at [106, 101] on span "My Travel Dashboard" at bounding box center [99, 98] width 116 height 12
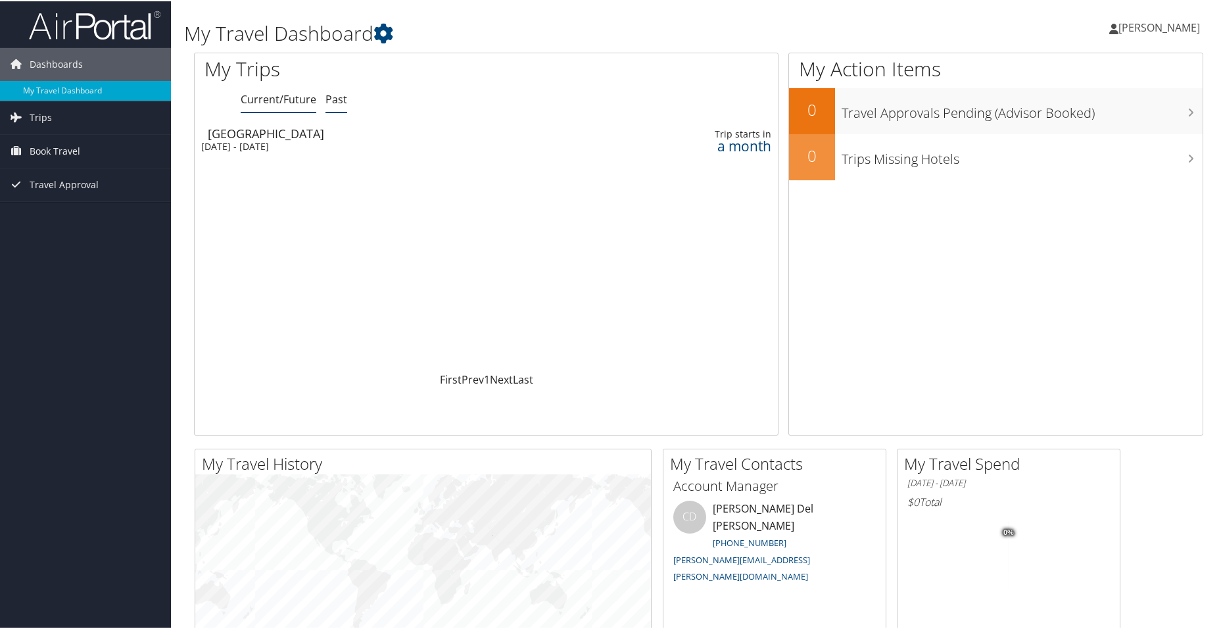
click at [335, 98] on link "Past" at bounding box center [336, 98] width 22 height 14
click at [268, 101] on link "Current/Future" at bounding box center [279, 98] width 76 height 14
click at [49, 122] on span "Trips" at bounding box center [41, 116] width 22 height 33
click at [36, 162] on link "Past Trips" at bounding box center [85, 163] width 171 height 20
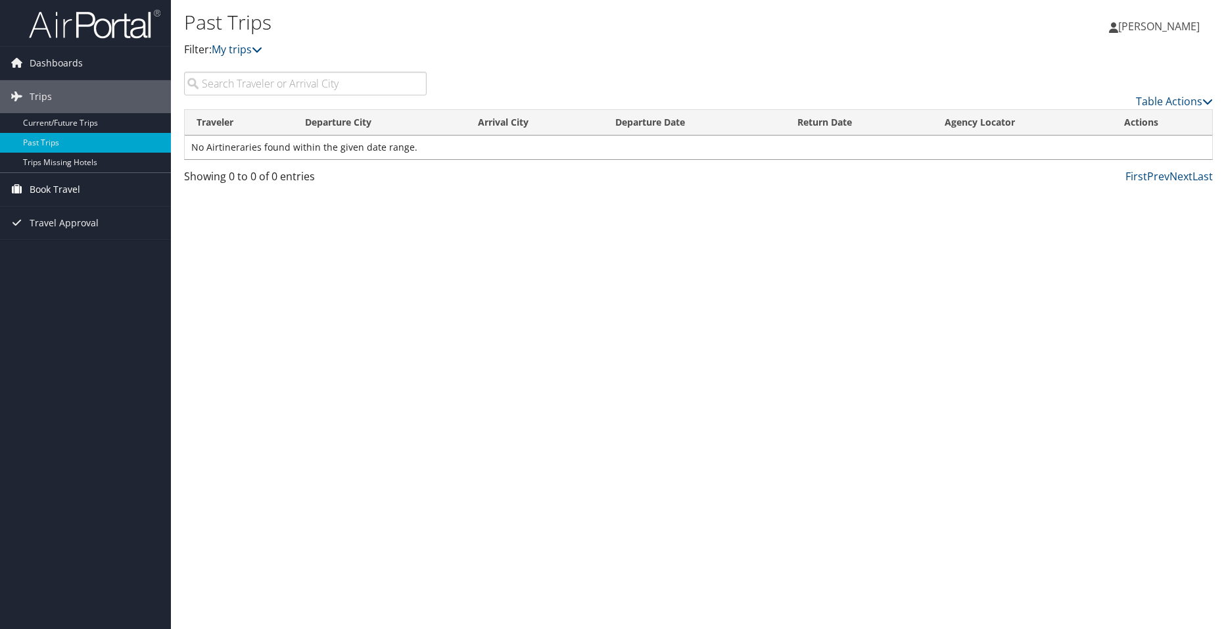
click at [63, 187] on span "Book Travel" at bounding box center [55, 189] width 51 height 33
click at [411, 348] on div "Past Trips Filter: My trips [PERSON_NAME] BRAVO [PERSON_NAME] BRAVO My Settings…" at bounding box center [698, 314] width 1055 height 629
click at [51, 61] on span "Dashboards" at bounding box center [56, 63] width 53 height 33
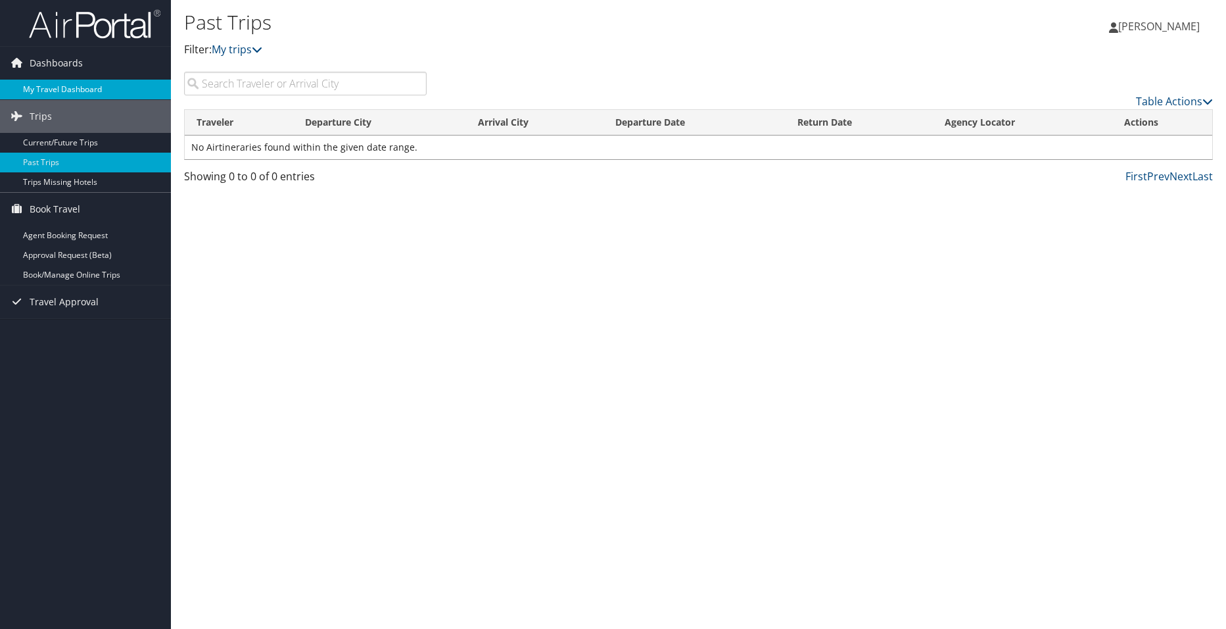
click at [68, 91] on link "My Travel Dashboard" at bounding box center [85, 90] width 171 height 20
